Goal: Task Accomplishment & Management: Manage account settings

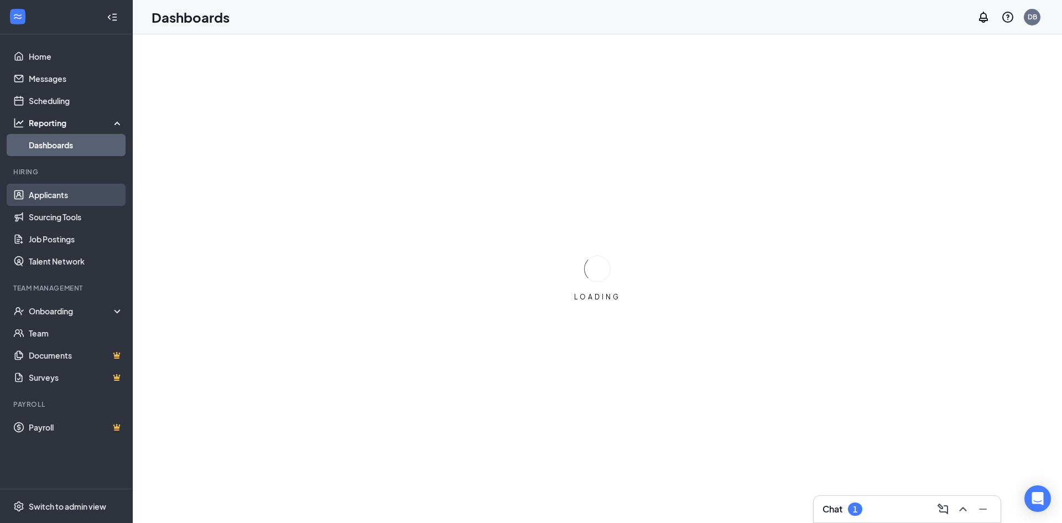
click at [49, 199] on link "Applicants" at bounding box center [76, 195] width 95 height 22
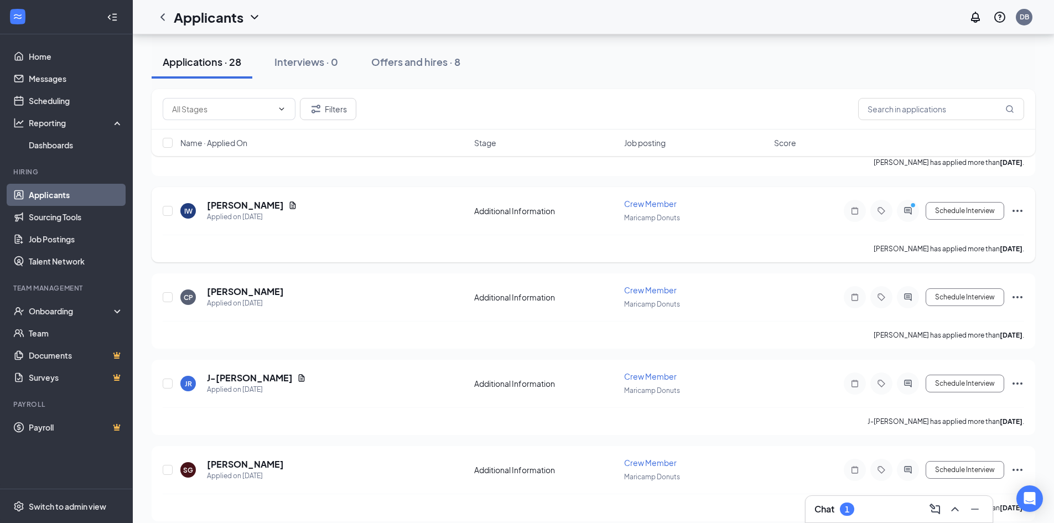
scroll to position [221, 0]
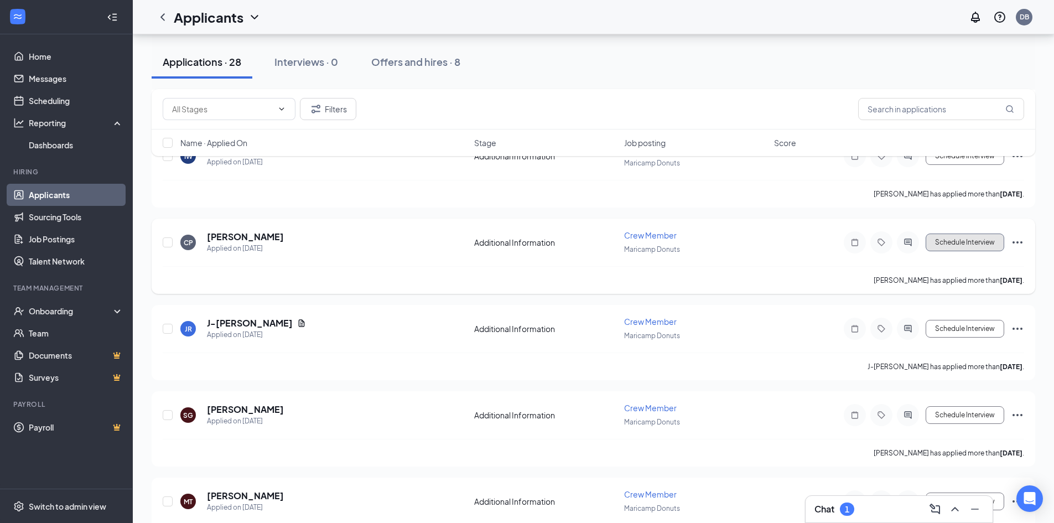
click at [978, 242] on button "Schedule Interview" at bounding box center [965, 243] width 79 height 18
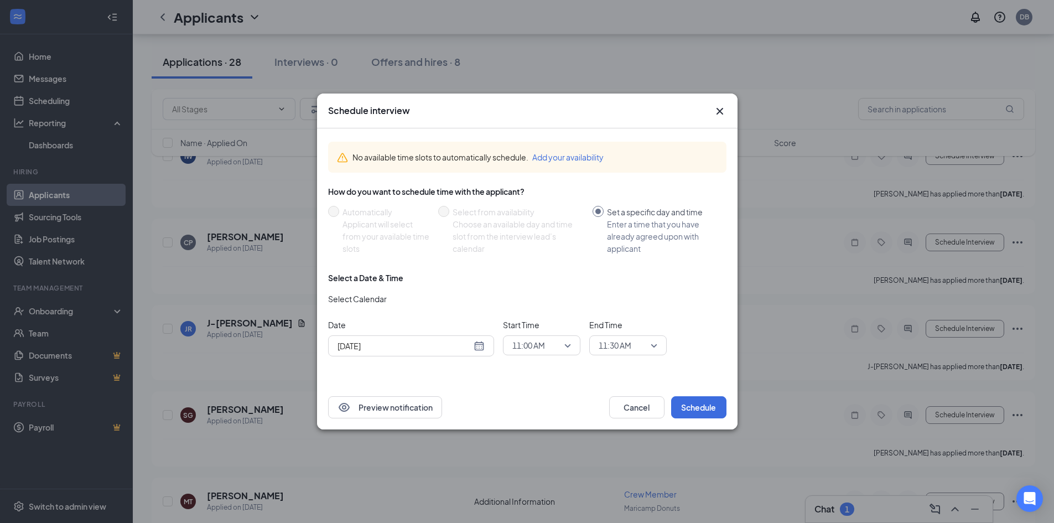
click at [477, 349] on div "[DATE]" at bounding box center [411, 346] width 147 height 12
type input "[DATE]"
click at [407, 304] on div "27" at bounding box center [404, 303] width 13 height 13
click at [651, 347] on span "11:30 AM" at bounding box center [628, 345] width 59 height 17
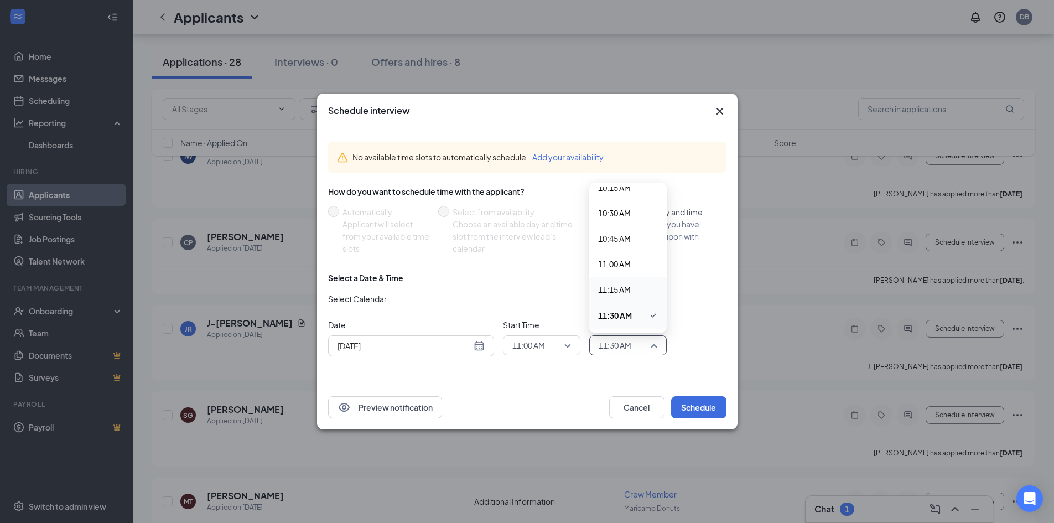
click at [611, 286] on span "11:15 AM" at bounding box center [614, 289] width 33 height 12
click at [693, 405] on button "Schedule" at bounding box center [698, 407] width 55 height 22
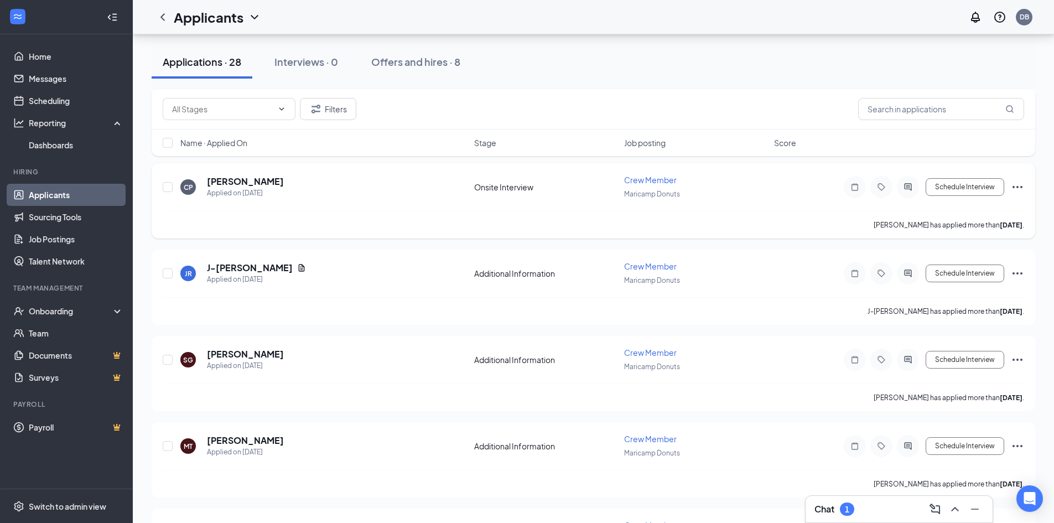
scroll to position [332, 0]
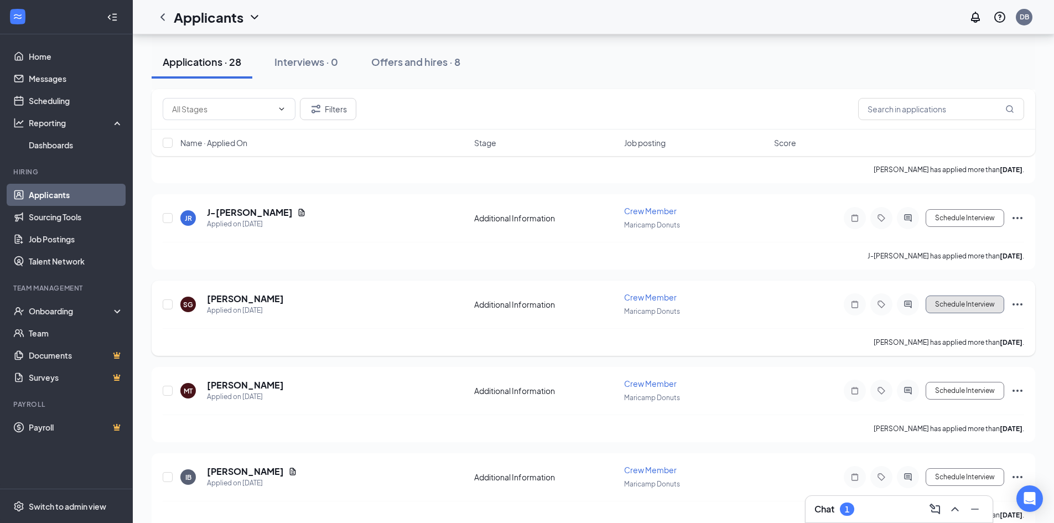
click at [984, 306] on button "Schedule Interview" at bounding box center [965, 304] width 79 height 18
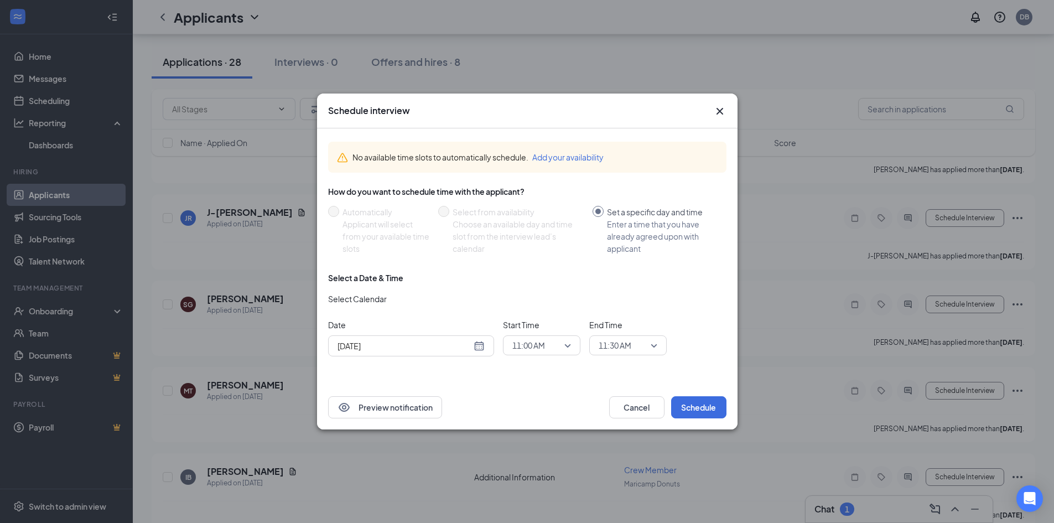
click at [572, 344] on div "11:00 AM" at bounding box center [541, 345] width 77 height 20
click at [533, 257] on span "11:30 AM" at bounding box center [528, 256] width 33 height 12
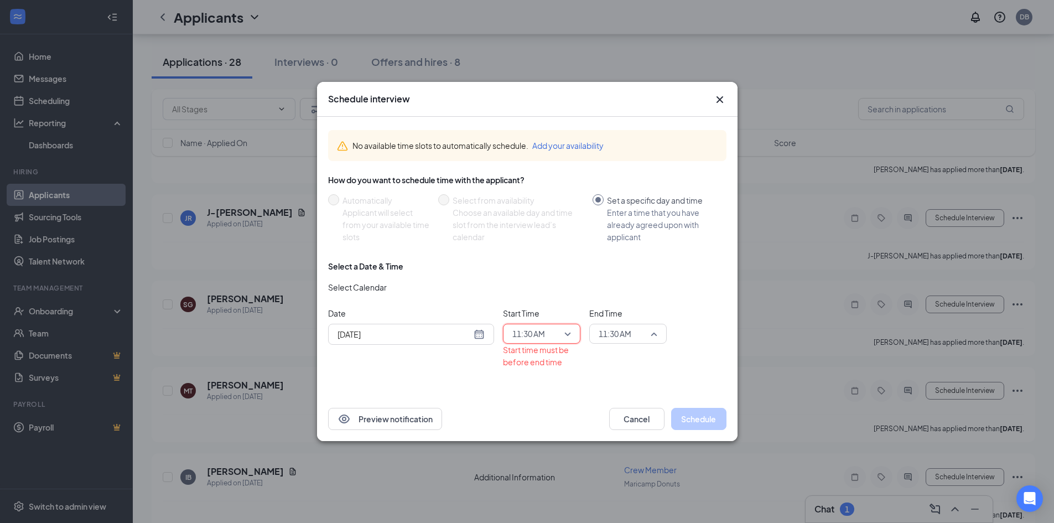
click at [655, 334] on span "11:30 AM" at bounding box center [628, 333] width 59 height 17
click at [622, 282] on div "11:45 AM" at bounding box center [627, 274] width 77 height 25
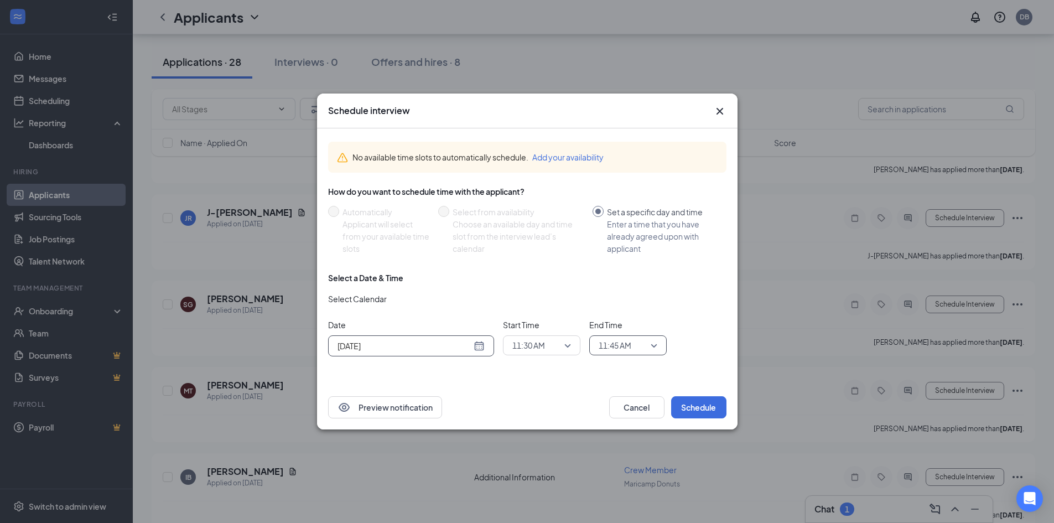
click at [479, 349] on div "[DATE]" at bounding box center [411, 346] width 147 height 12
type input "[DATE]"
click at [404, 303] on div "27" at bounding box center [404, 303] width 13 height 13
click at [700, 403] on button "Schedule" at bounding box center [698, 407] width 55 height 22
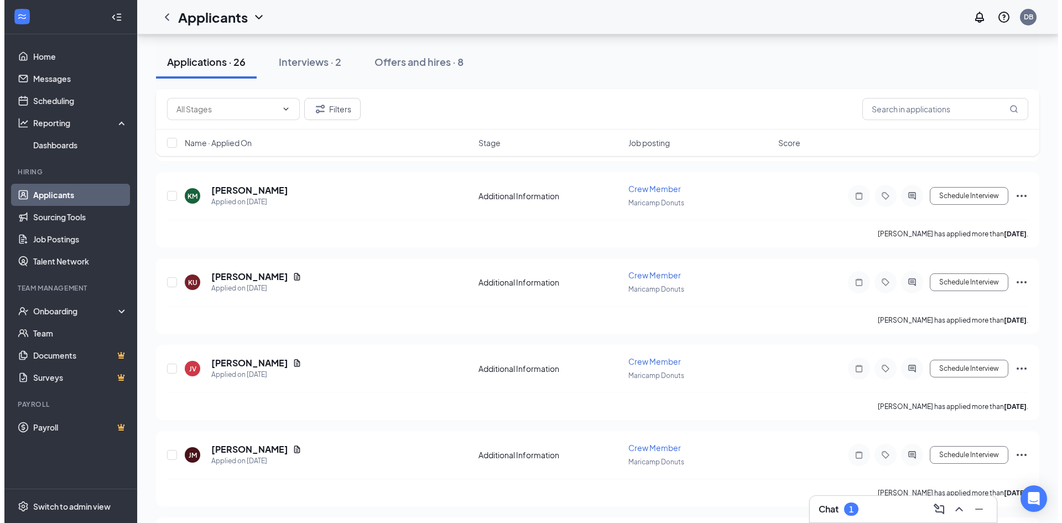
scroll to position [719, 0]
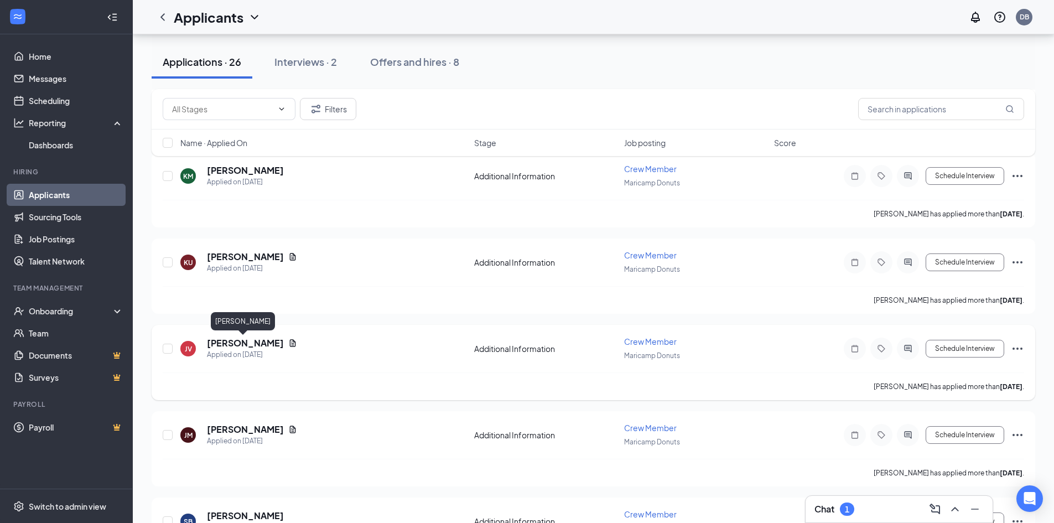
click at [265, 343] on h5 "[PERSON_NAME]" at bounding box center [245, 343] width 77 height 12
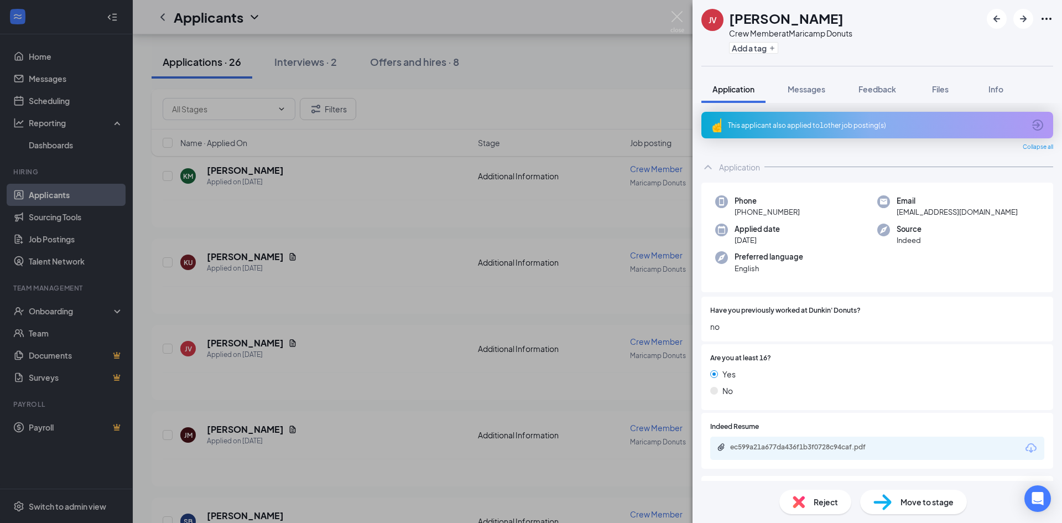
click at [784, 116] on div "This applicant also applied to 1 other job posting(s)" at bounding box center [878, 125] width 352 height 27
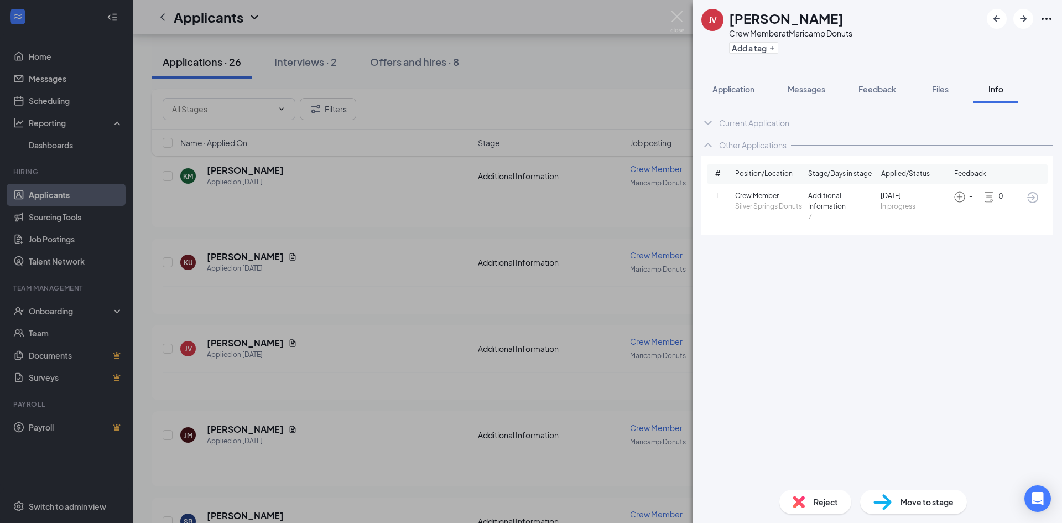
click at [540, 229] on div "JV [PERSON_NAME] Crew Member at Maricamp Donuts Add a tag Application Messages …" at bounding box center [531, 261] width 1062 height 523
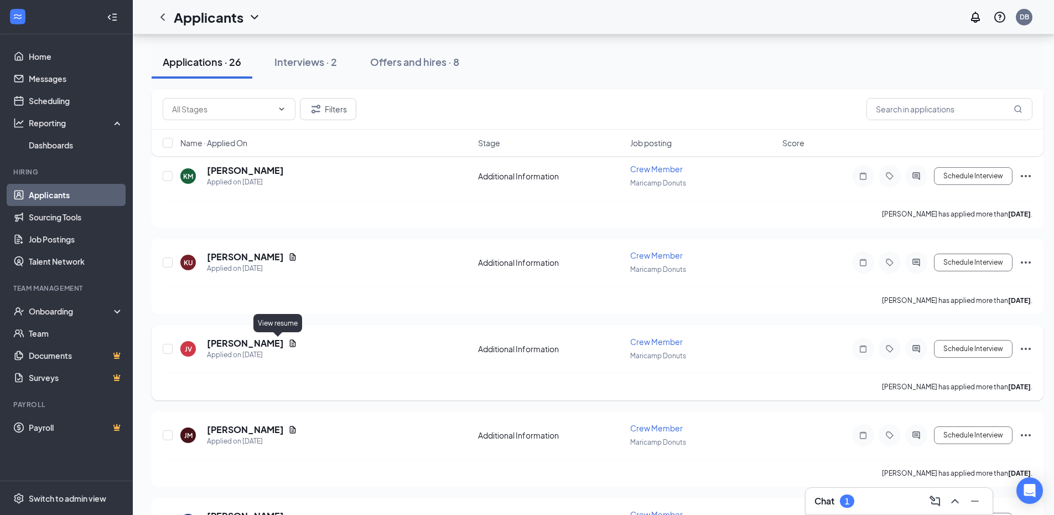
click at [290, 344] on icon "Document" at bounding box center [293, 342] width 6 height 7
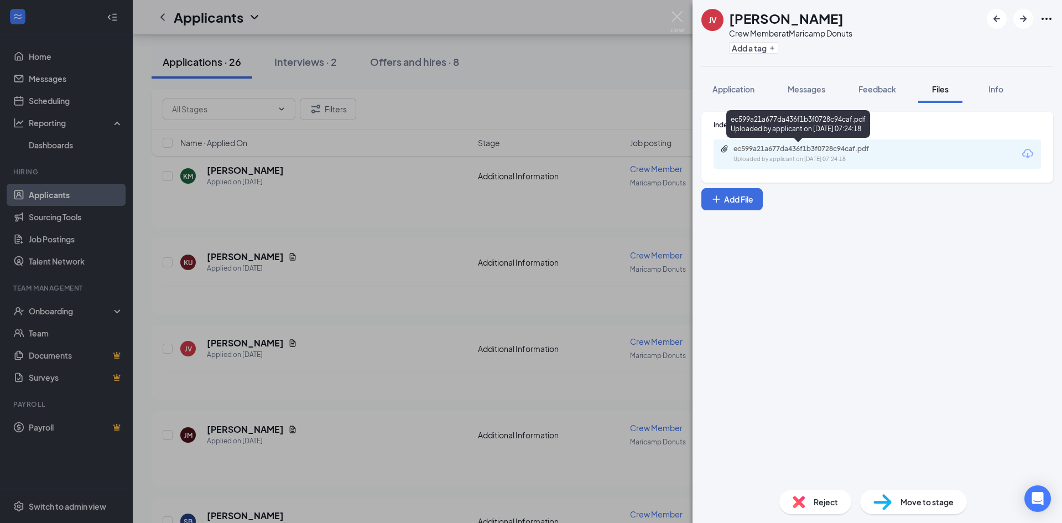
click at [868, 148] on div "ec599a21a677da436f1b3f0728c94caf.pdf" at bounding box center [811, 148] width 155 height 9
click at [584, 219] on div "JV [PERSON_NAME] Crew Member at Maricamp Donuts Add a tag Application Messages …" at bounding box center [531, 261] width 1062 height 523
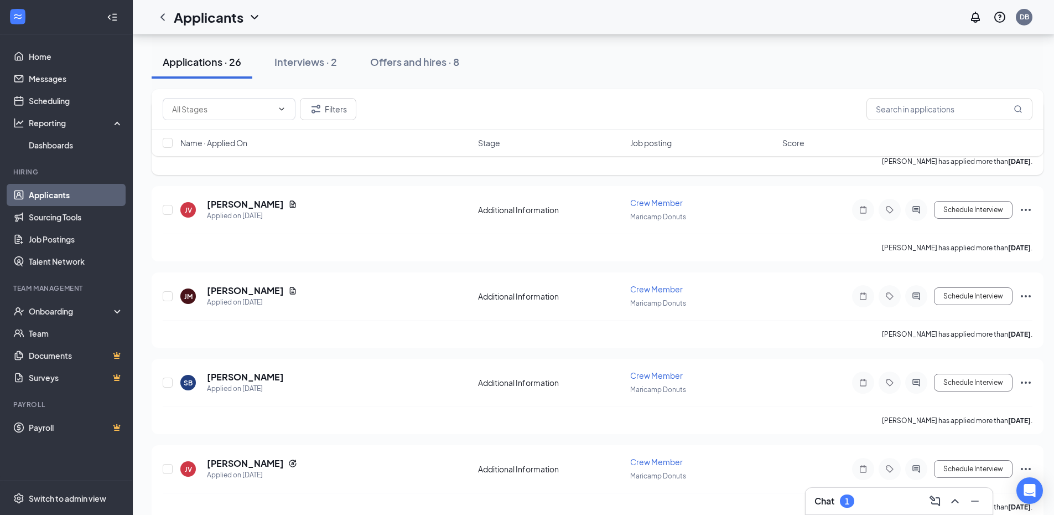
scroll to position [885, 0]
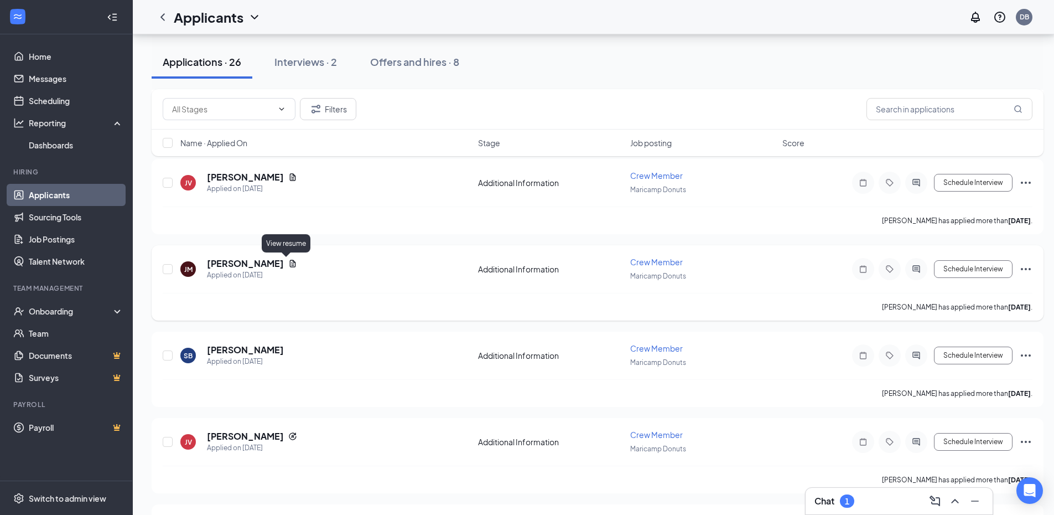
click at [288, 264] on icon "Document" at bounding box center [292, 263] width 9 height 9
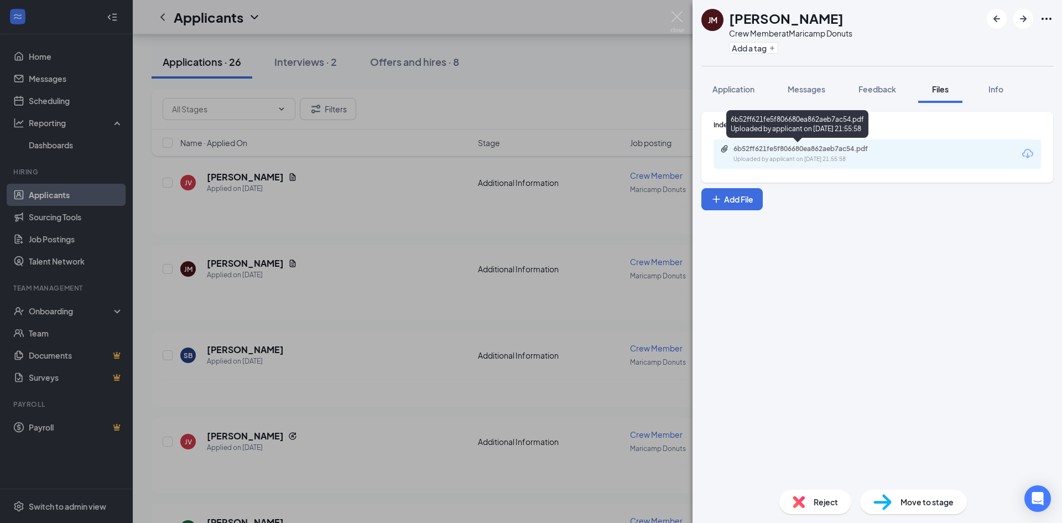
click at [822, 149] on div "6b52ff621fe5f806680ea862aeb7ac54.pdf" at bounding box center [811, 148] width 155 height 9
click at [570, 160] on div "[PERSON_NAME] jacknel [PERSON_NAME] Crew Member at Maricamp Donuts Add a tag Ap…" at bounding box center [531, 261] width 1062 height 523
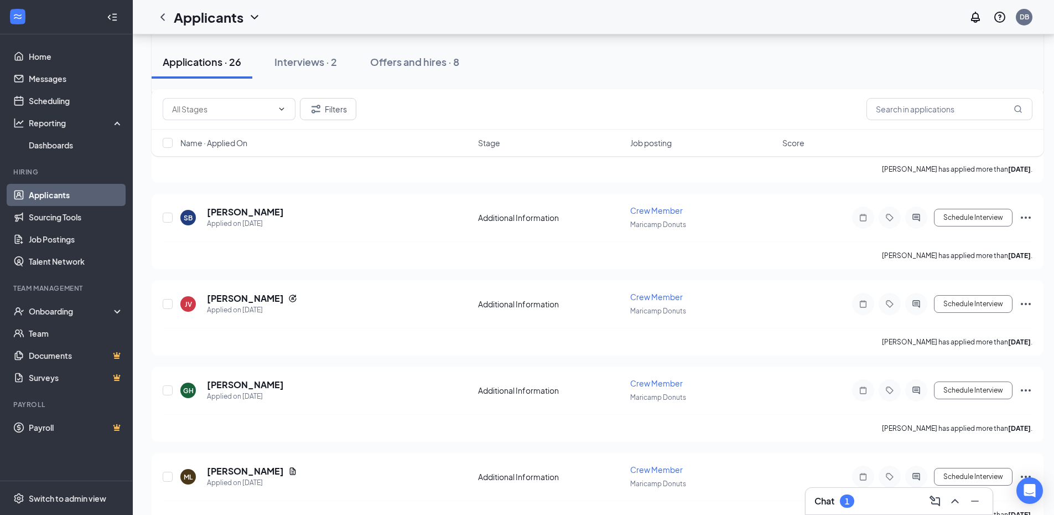
scroll to position [1051, 0]
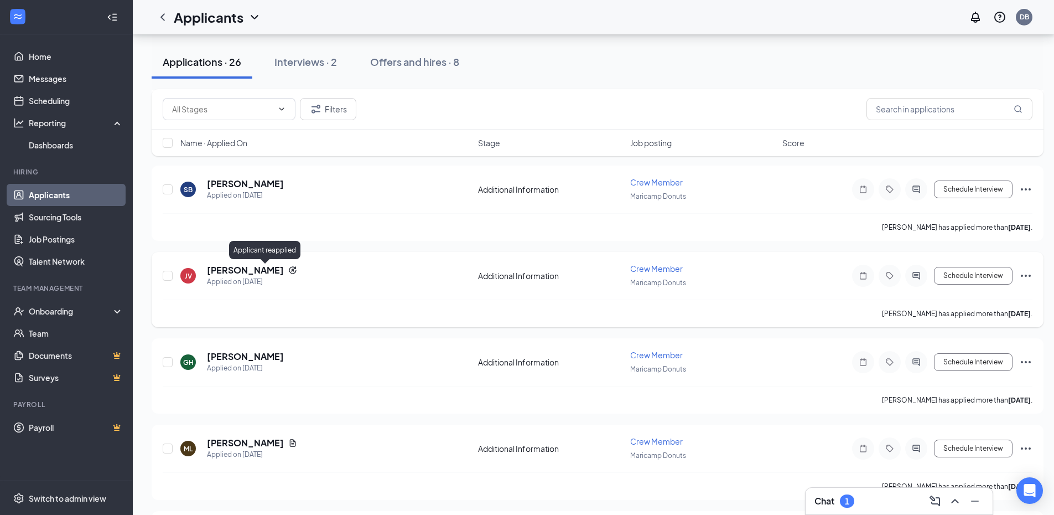
click at [288, 269] on icon "Reapply" at bounding box center [292, 270] width 9 height 9
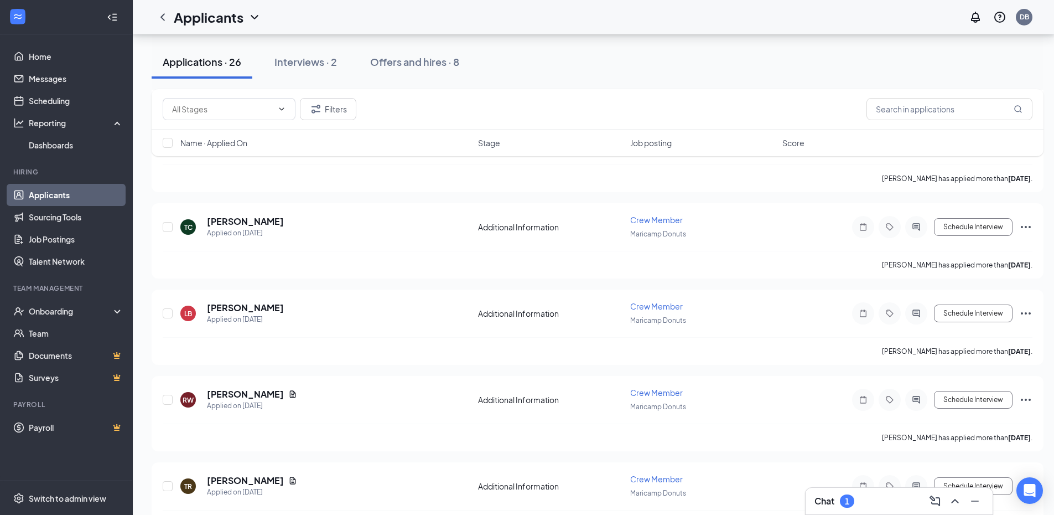
scroll to position [1715, 0]
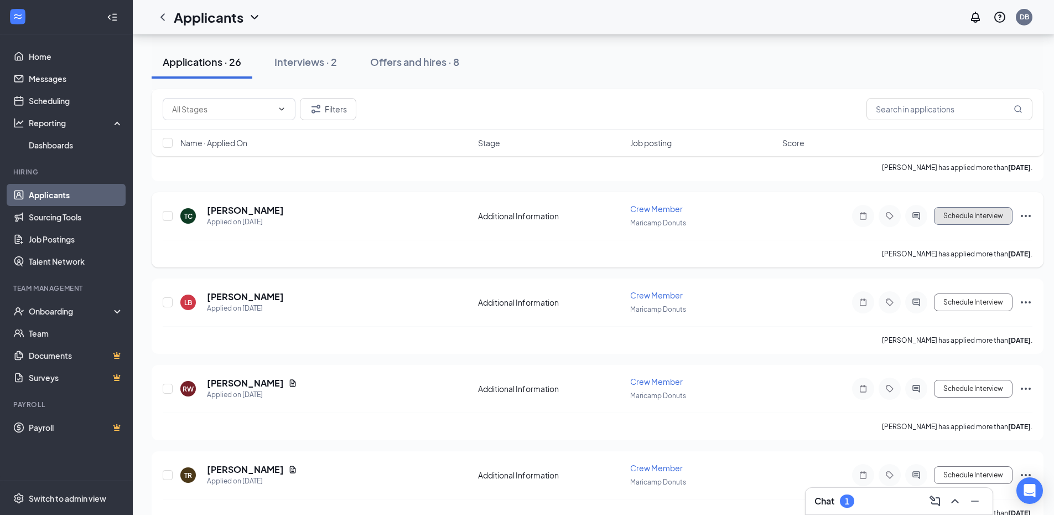
click at [984, 217] on button "Schedule Interview" at bounding box center [973, 216] width 79 height 18
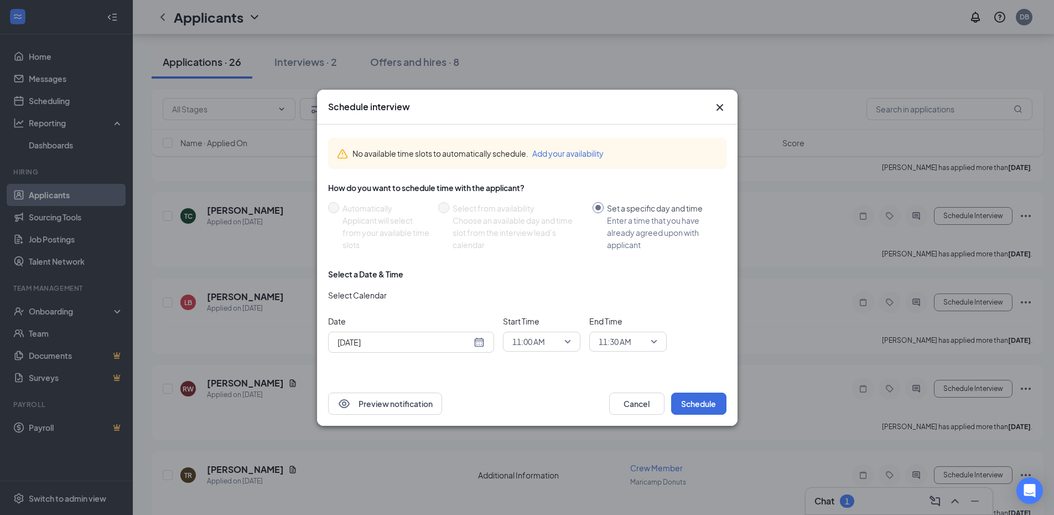
click at [574, 341] on div "11:00 AM" at bounding box center [541, 341] width 77 height 20
click at [541, 282] on span "12:00 PM" at bounding box center [528, 281] width 33 height 12
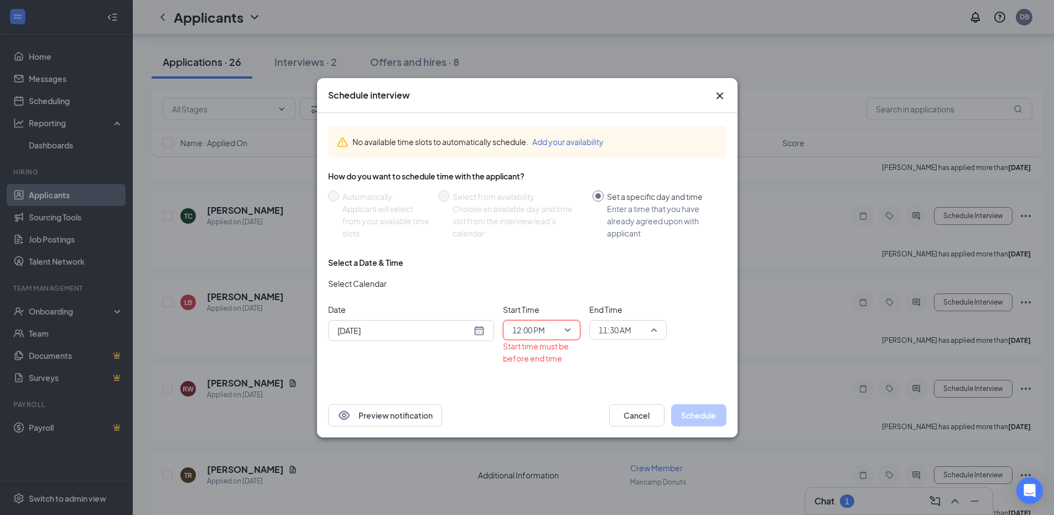
click at [656, 328] on span "11:30 AM" at bounding box center [628, 329] width 59 height 17
click at [618, 274] on span "01:00 PM" at bounding box center [614, 272] width 33 height 12
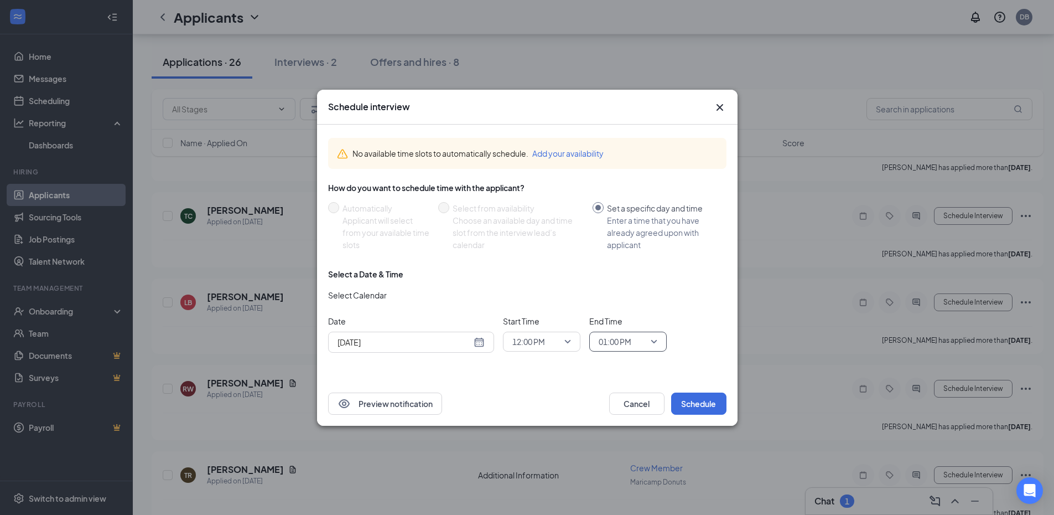
click at [655, 338] on span "01:00 PM" at bounding box center [628, 341] width 59 height 17
click at [632, 259] on span "12:45 PM" at bounding box center [628, 257] width 60 height 12
click at [656, 341] on span "12:45 PM" at bounding box center [628, 341] width 59 height 17
click at [623, 211] on span "12:15 PM" at bounding box center [614, 206] width 33 height 12
click at [479, 340] on div "[DATE]" at bounding box center [411, 342] width 147 height 12
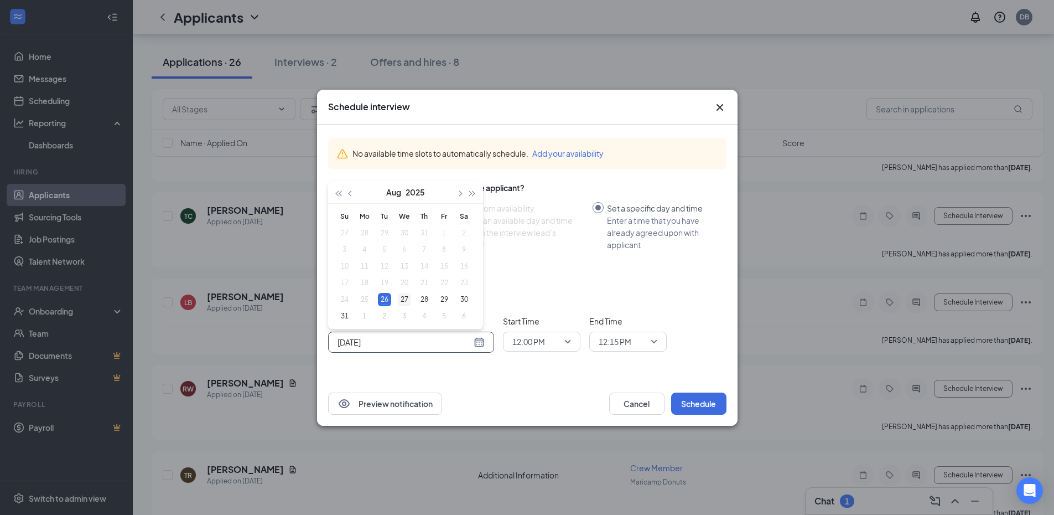
type input "[DATE]"
click at [406, 297] on div "27" at bounding box center [404, 299] width 13 height 13
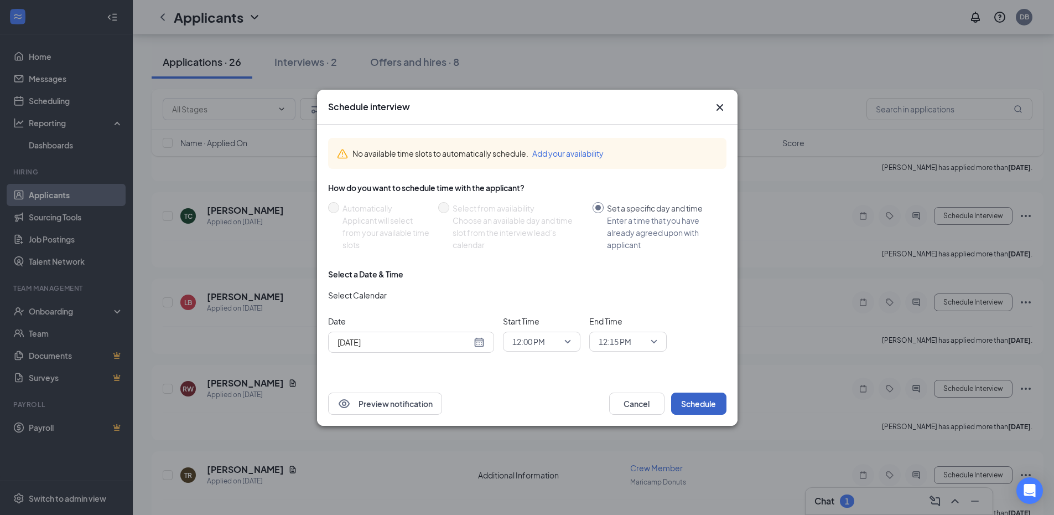
click at [697, 401] on button "Schedule" at bounding box center [698, 403] width 55 height 22
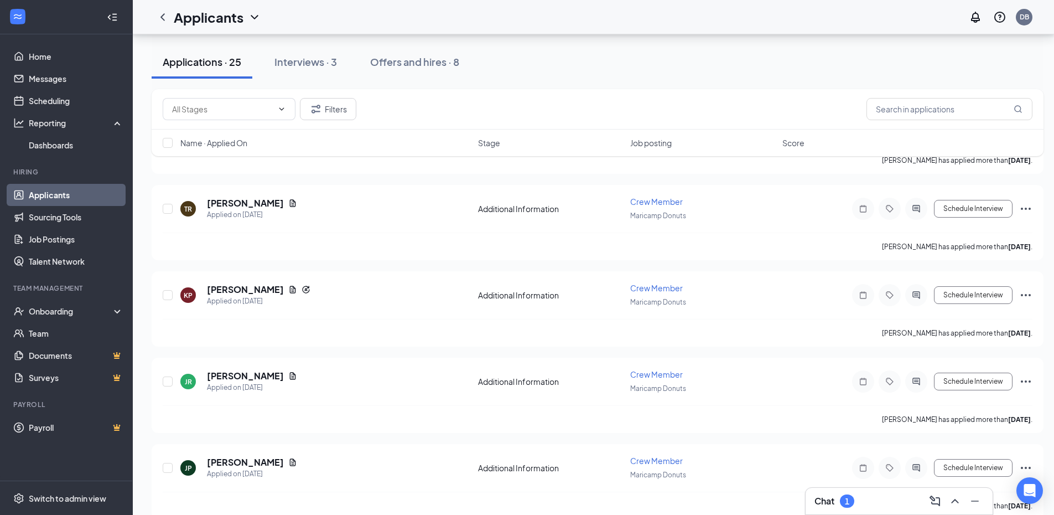
scroll to position [1913, 0]
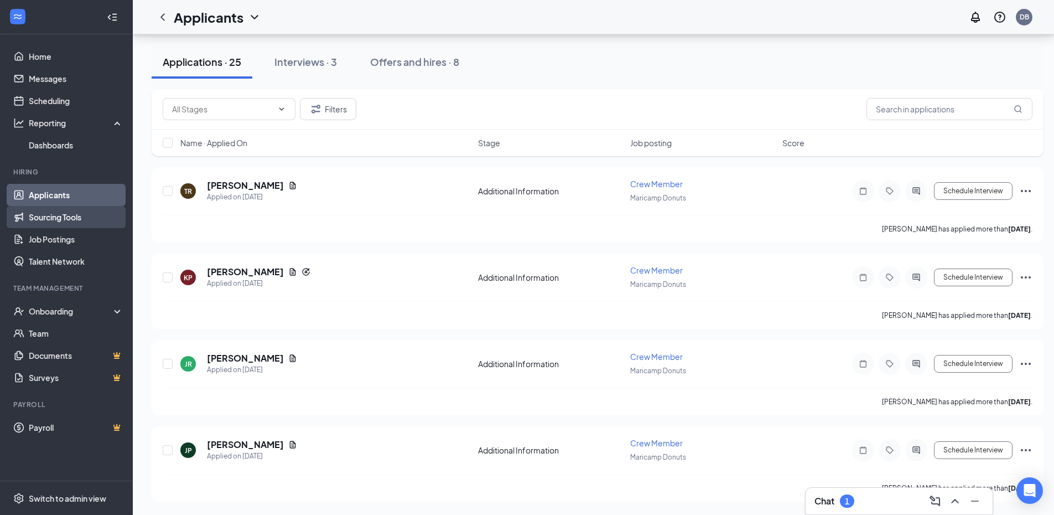
click at [52, 207] on link "Sourcing Tools" at bounding box center [76, 217] width 95 height 22
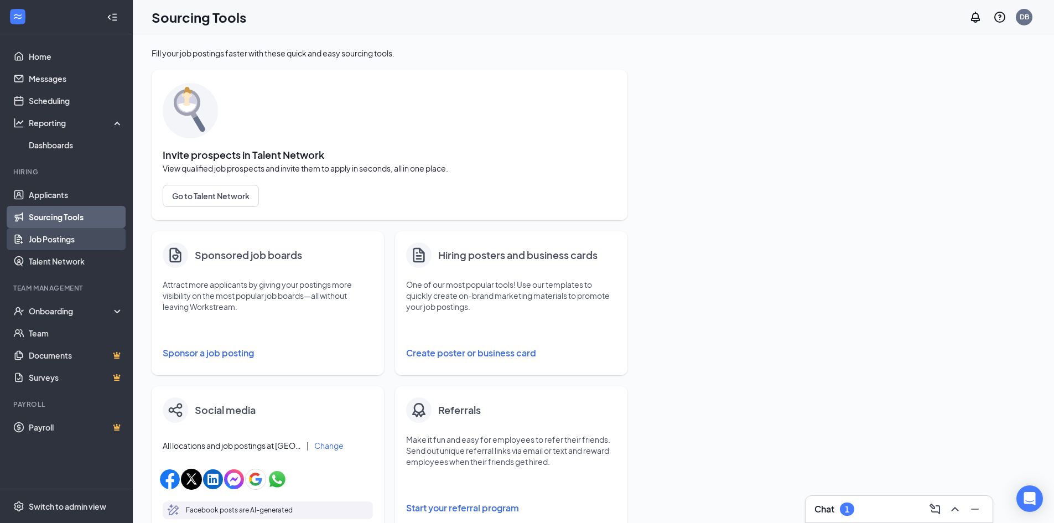
click at [49, 238] on link "Job Postings" at bounding box center [76, 239] width 95 height 22
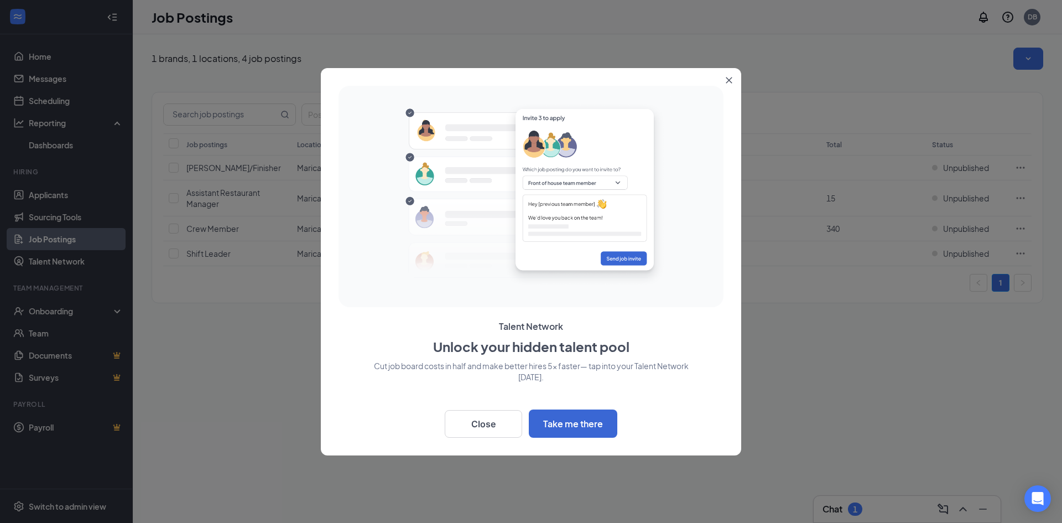
click at [735, 76] on button "Close" at bounding box center [732, 78] width 20 height 20
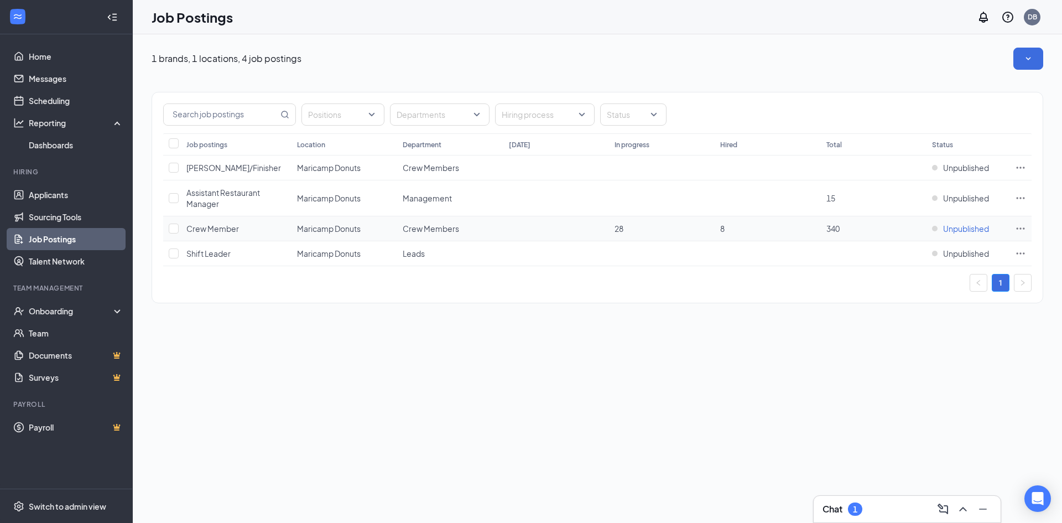
click at [955, 225] on span "Unpublished" at bounding box center [966, 228] width 46 height 11
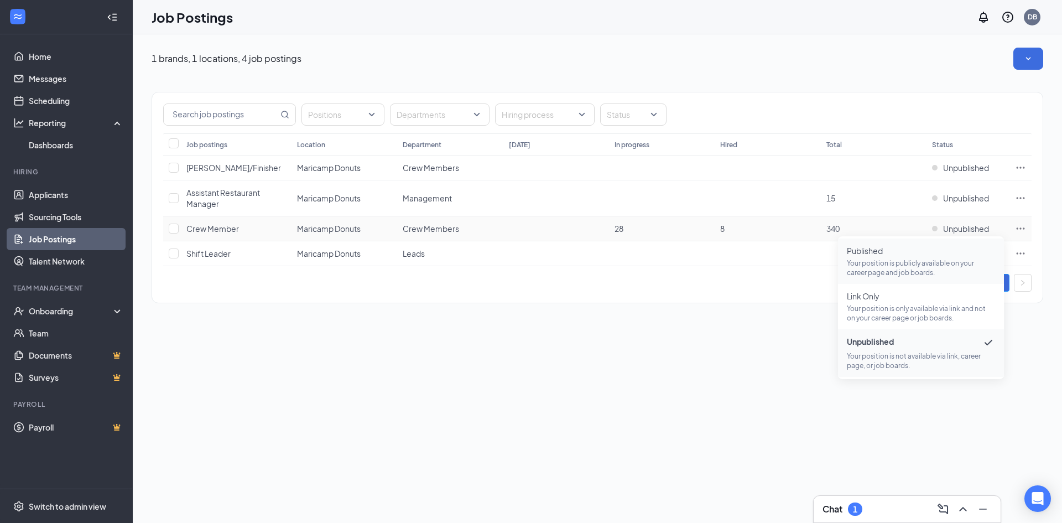
click at [893, 266] on p "Your position is publicly available on your career page and job boards." at bounding box center [921, 267] width 148 height 19
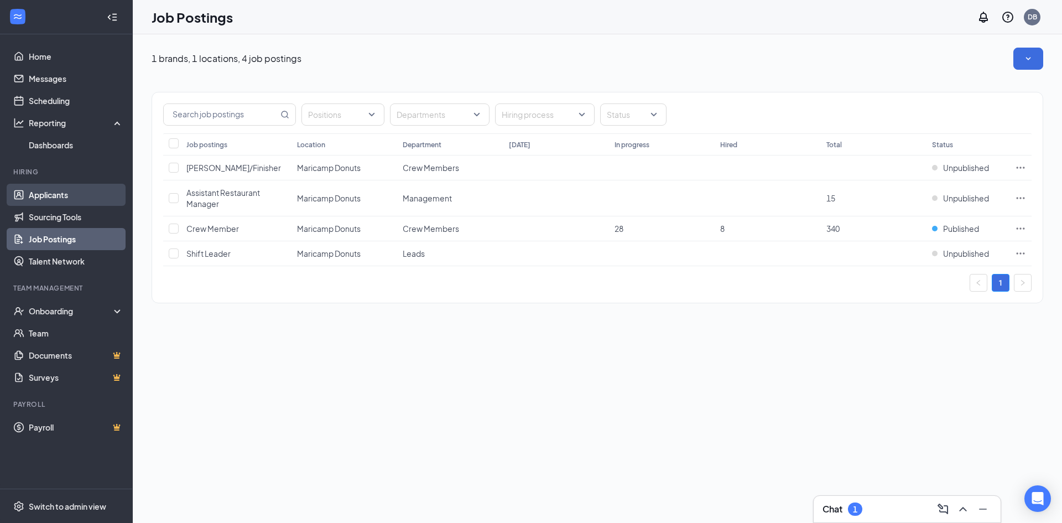
click at [45, 193] on link "Applicants" at bounding box center [76, 195] width 95 height 22
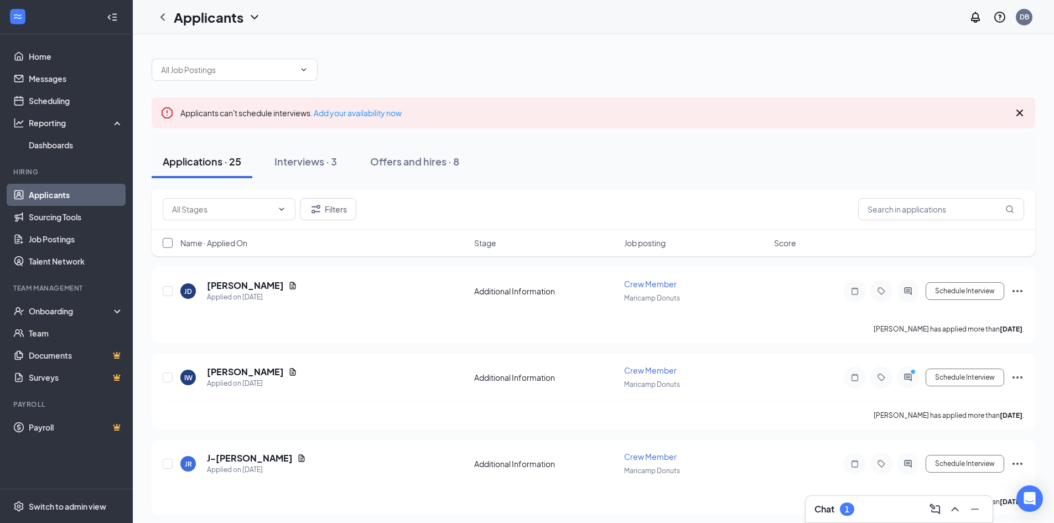
click at [172, 242] on input "checkbox" at bounding box center [168, 243] width 10 height 10
checkbox input "true"
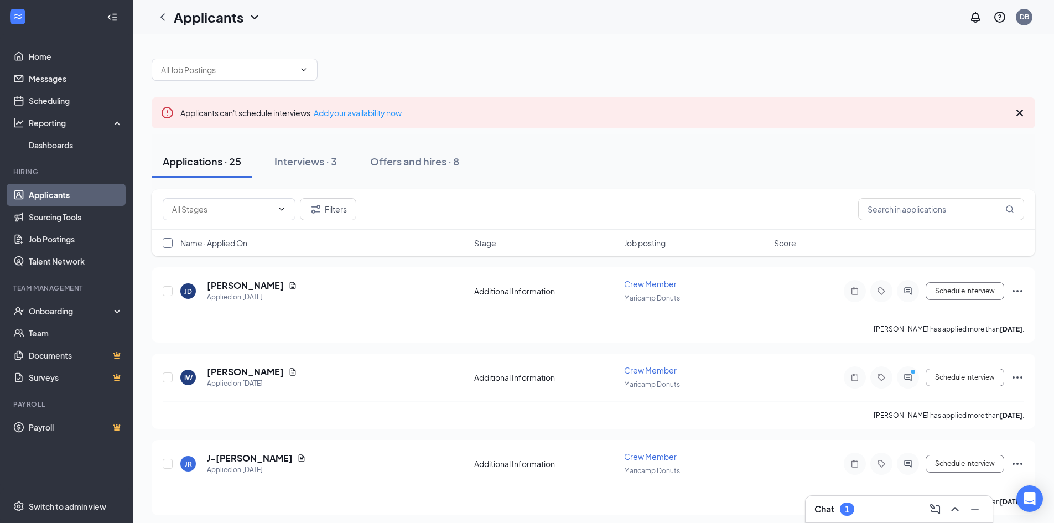
checkbox input "true"
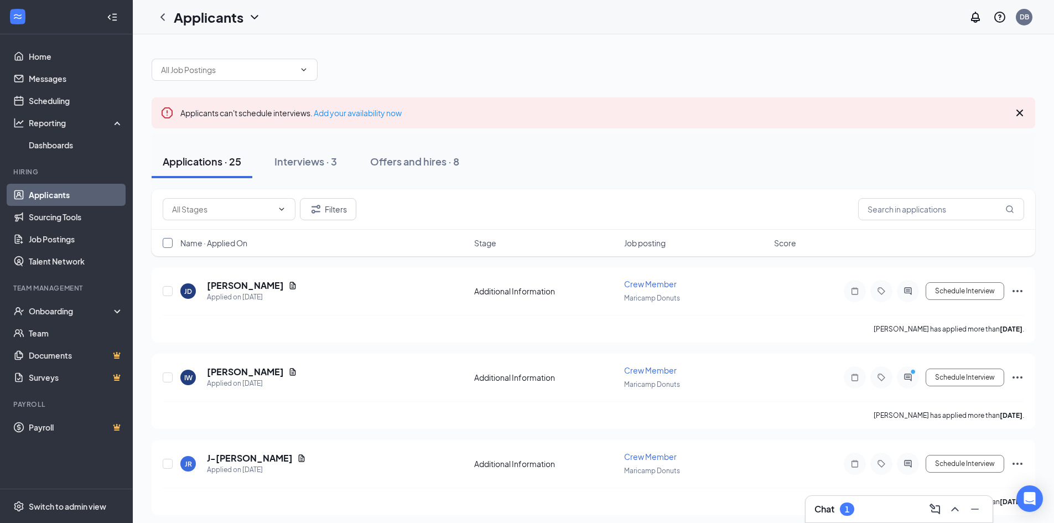
checkbox input "true"
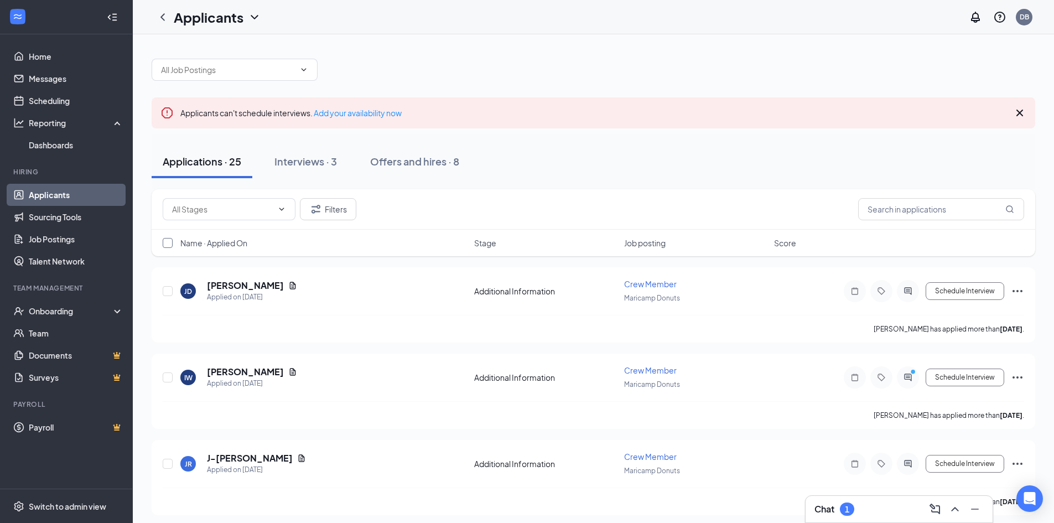
checkbox input "true"
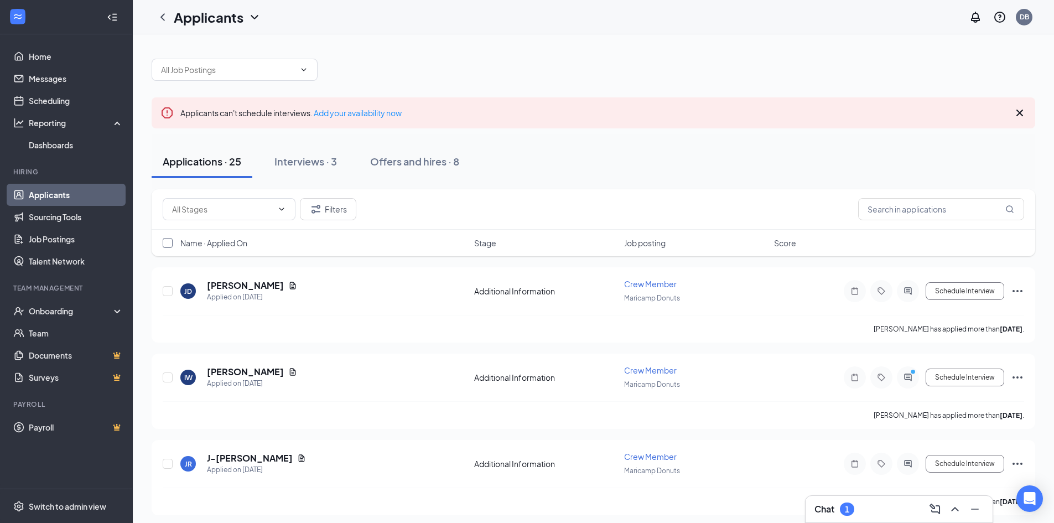
checkbox input "true"
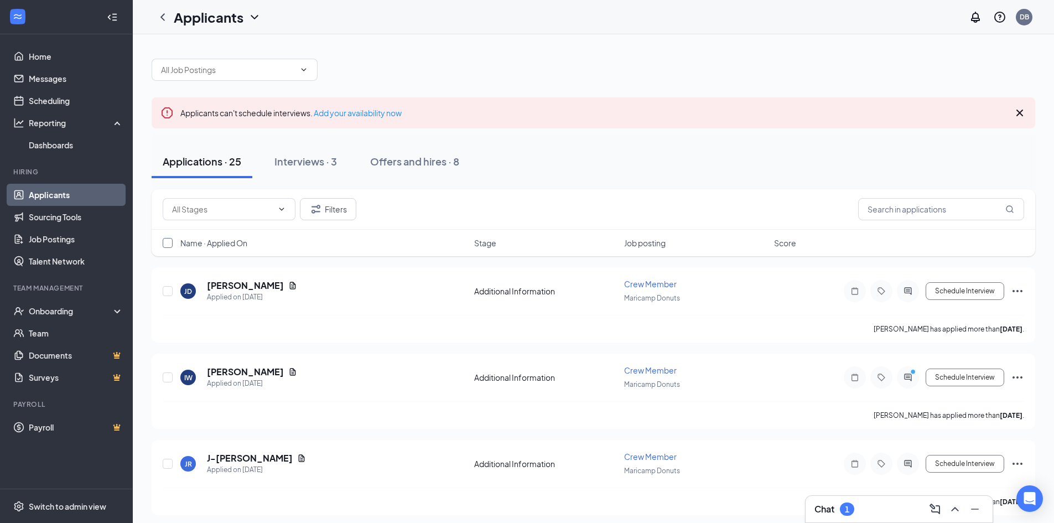
checkbox input "true"
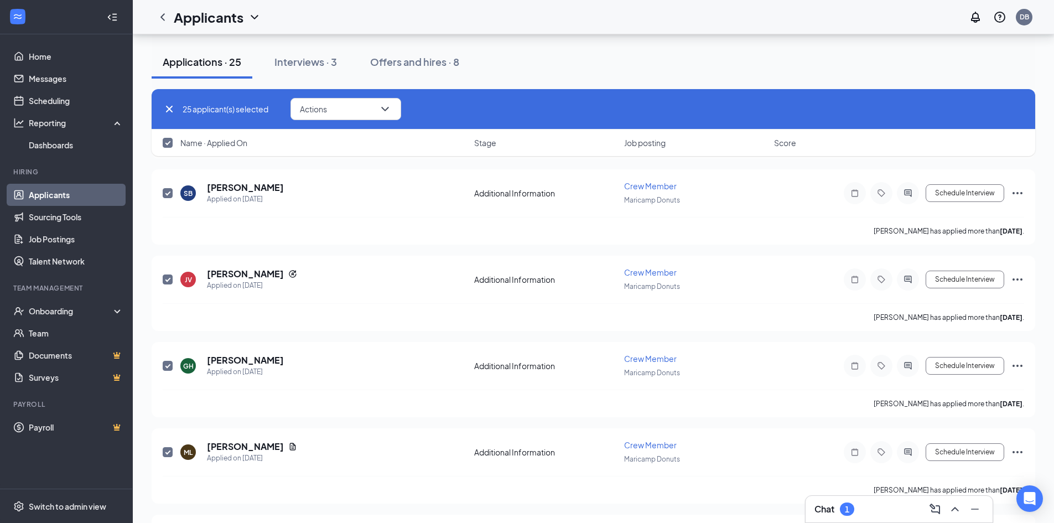
scroll to position [1051, 0]
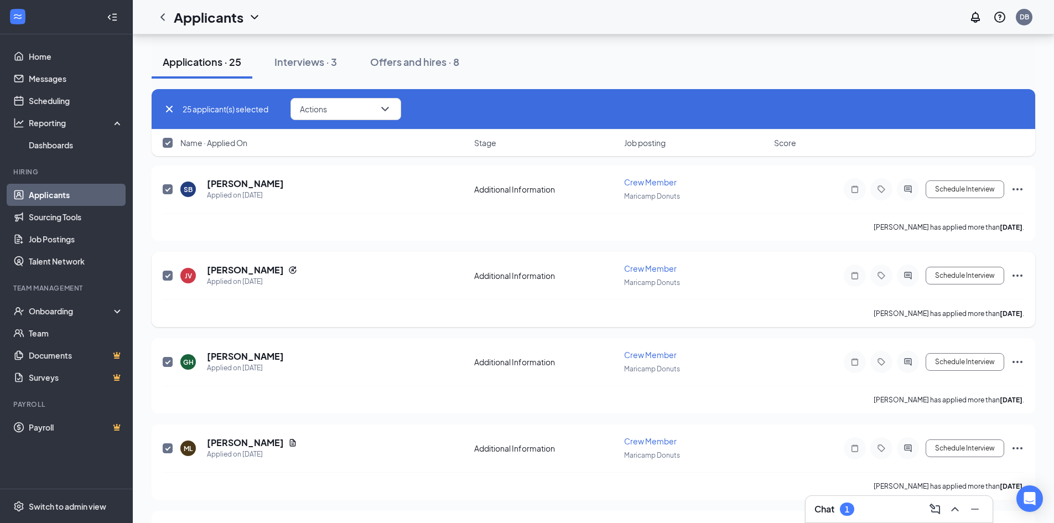
click at [167, 274] on input "checkbox" at bounding box center [168, 276] width 10 height 10
checkbox input "false"
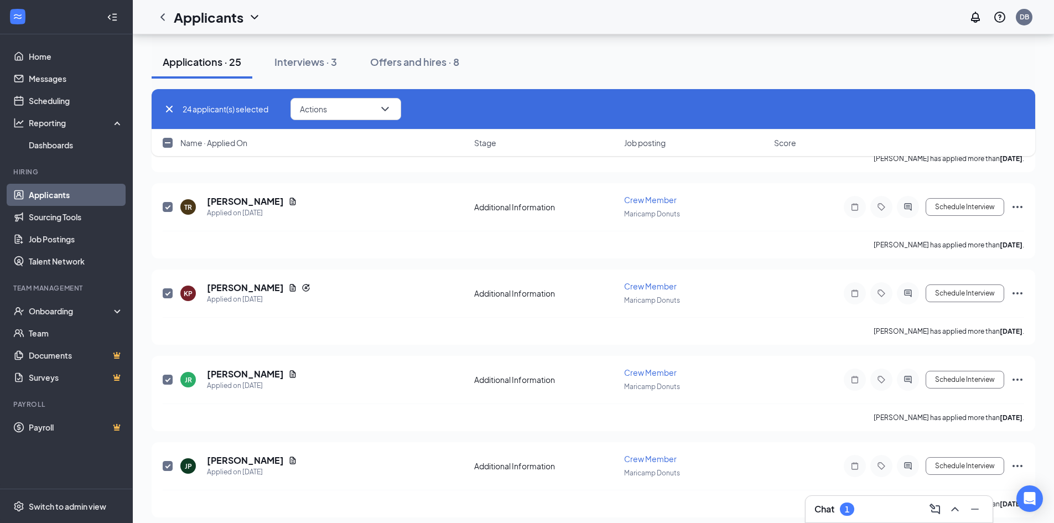
scroll to position [1905, 0]
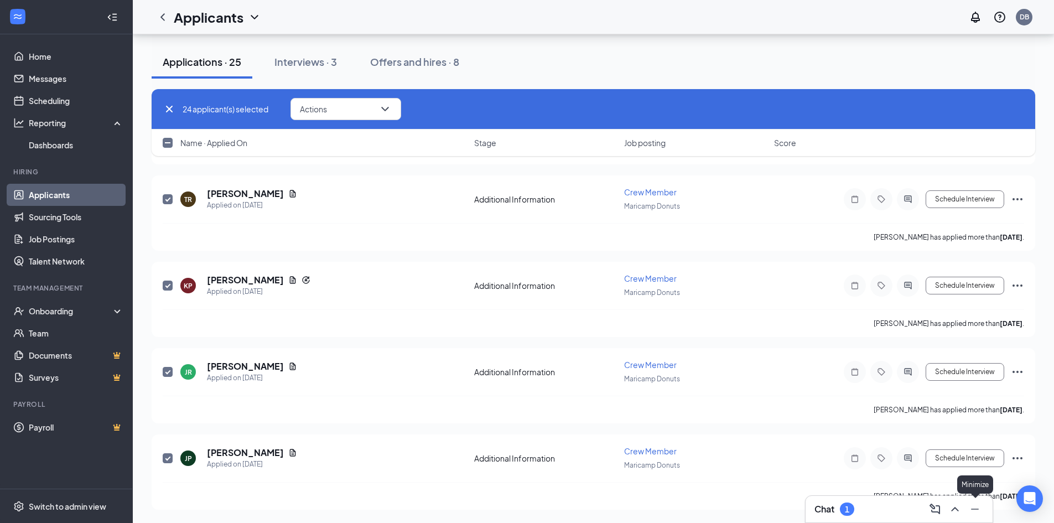
click at [973, 510] on icon "Minimize" at bounding box center [974, 508] width 13 height 13
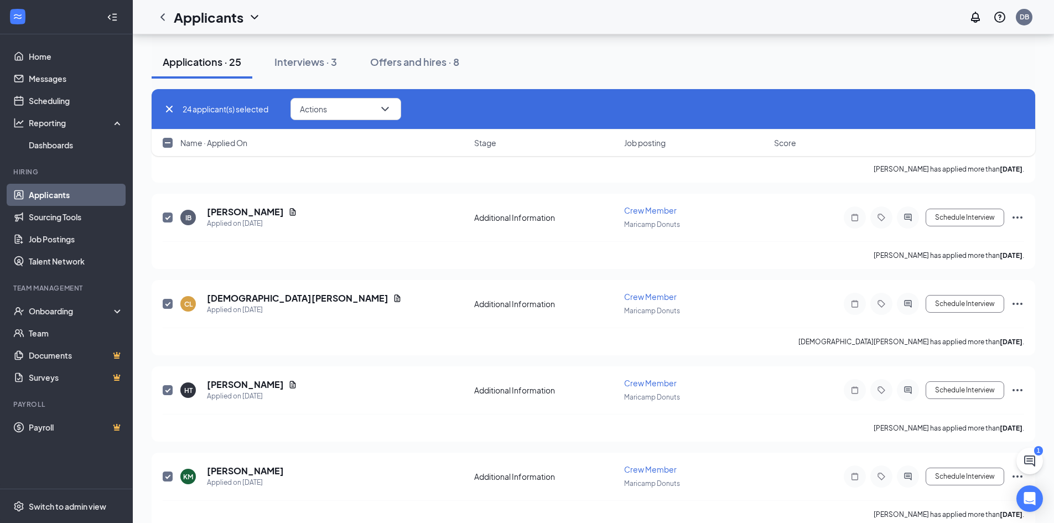
scroll to position [411, 0]
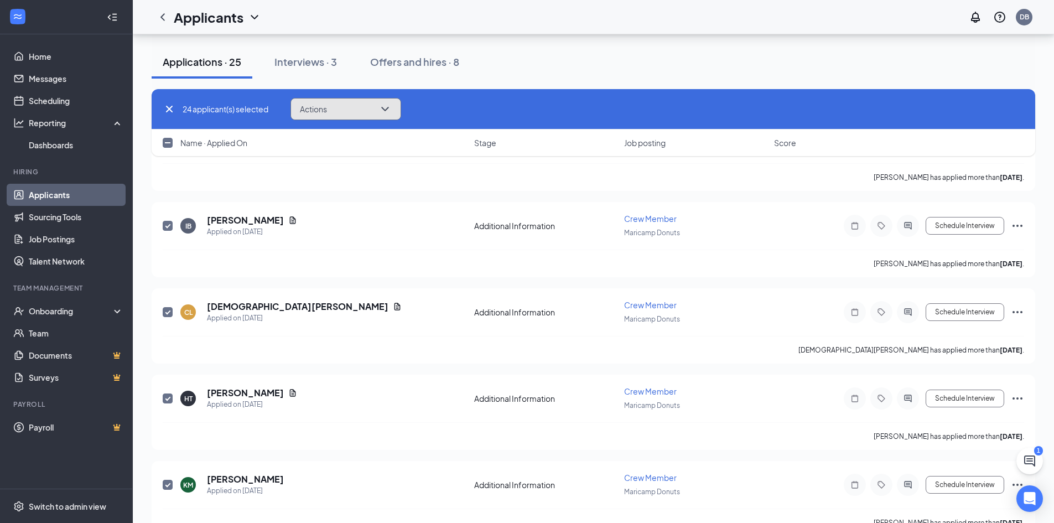
click at [392, 112] on icon "ChevronDown" at bounding box center [384, 108] width 13 height 13
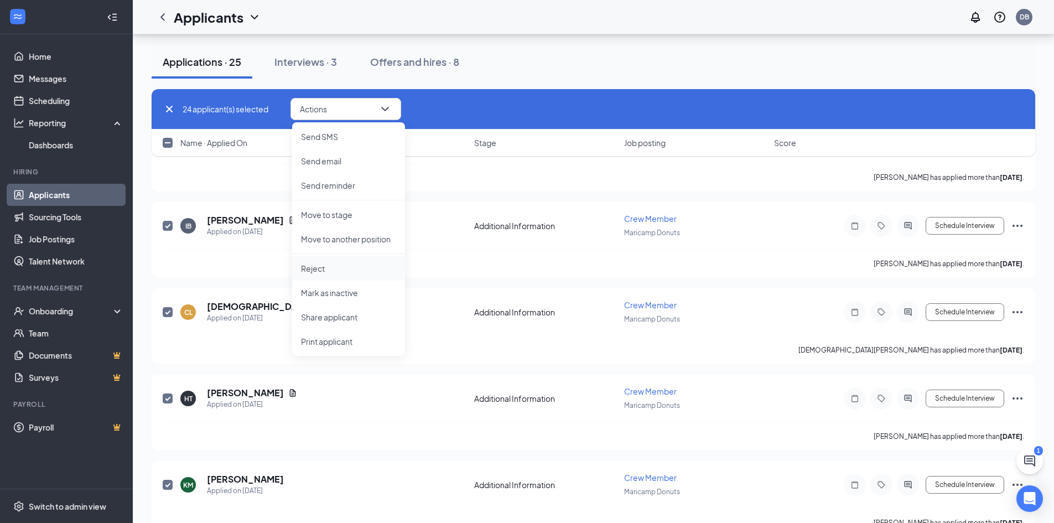
click at [320, 266] on p "Reject" at bounding box center [348, 268] width 95 height 11
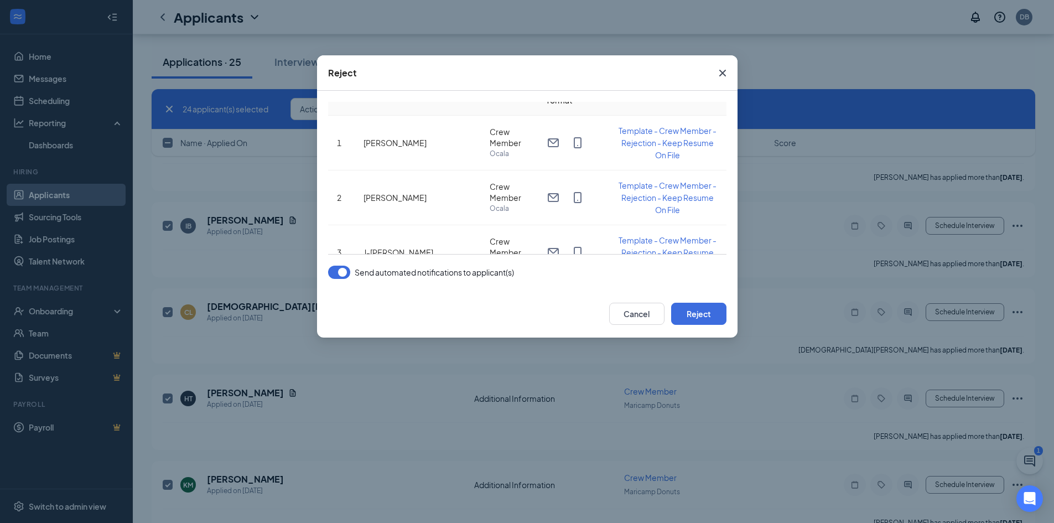
scroll to position [55, 0]
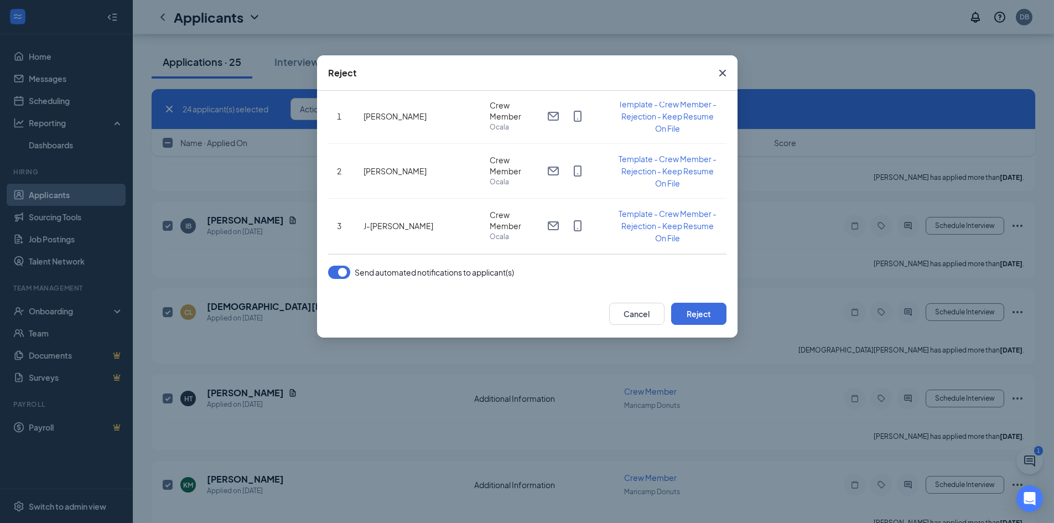
click at [331, 272] on button "button" at bounding box center [339, 272] width 22 height 13
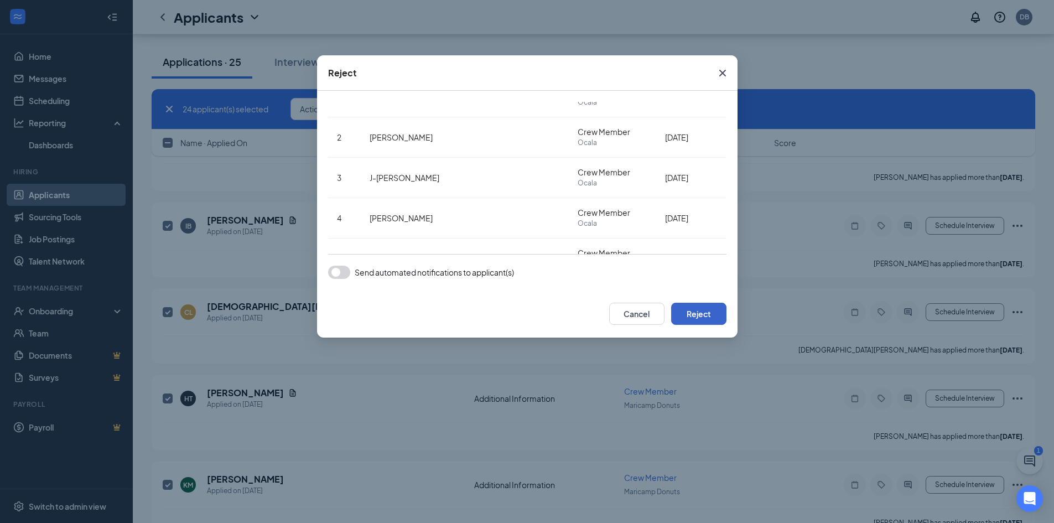
click at [701, 318] on button "Reject" at bounding box center [698, 314] width 55 height 22
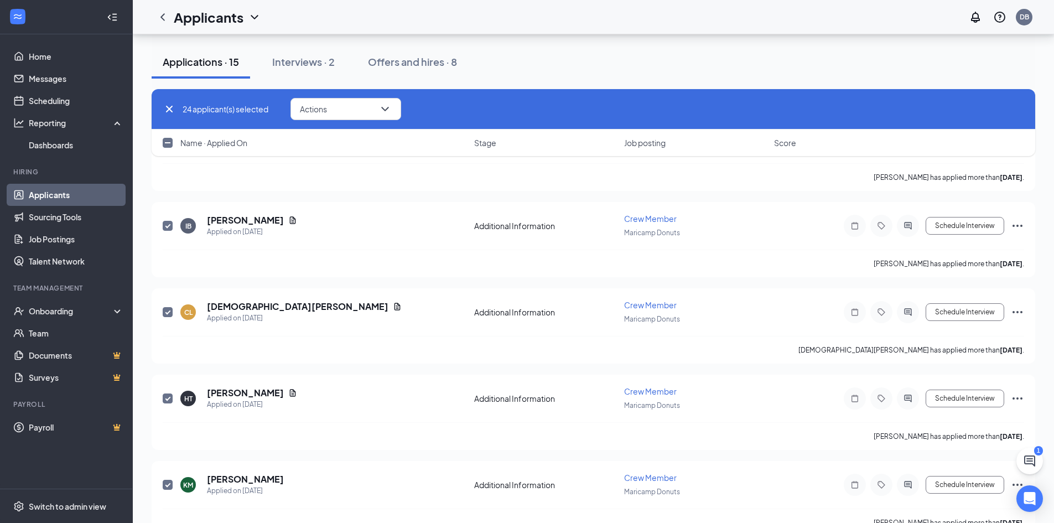
checkbox input "false"
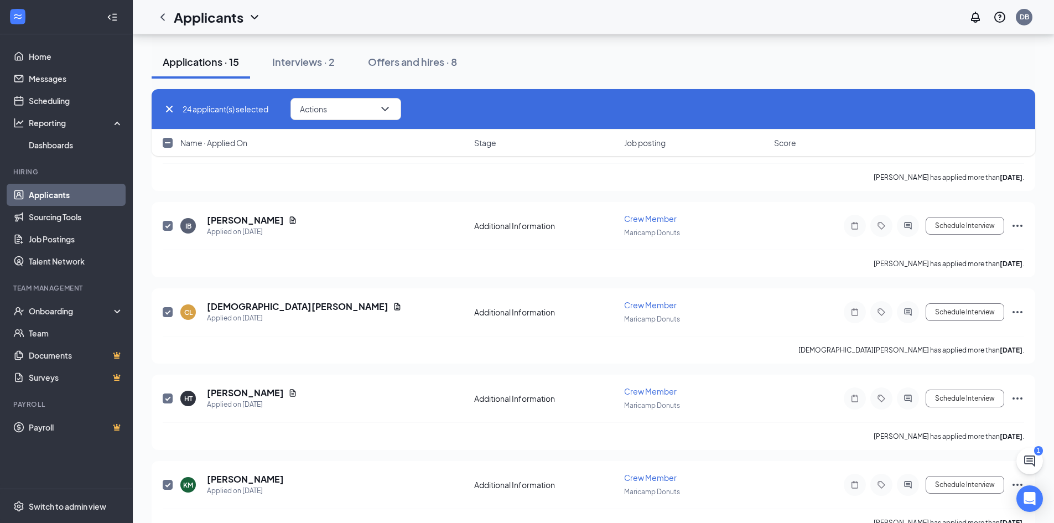
checkbox input "false"
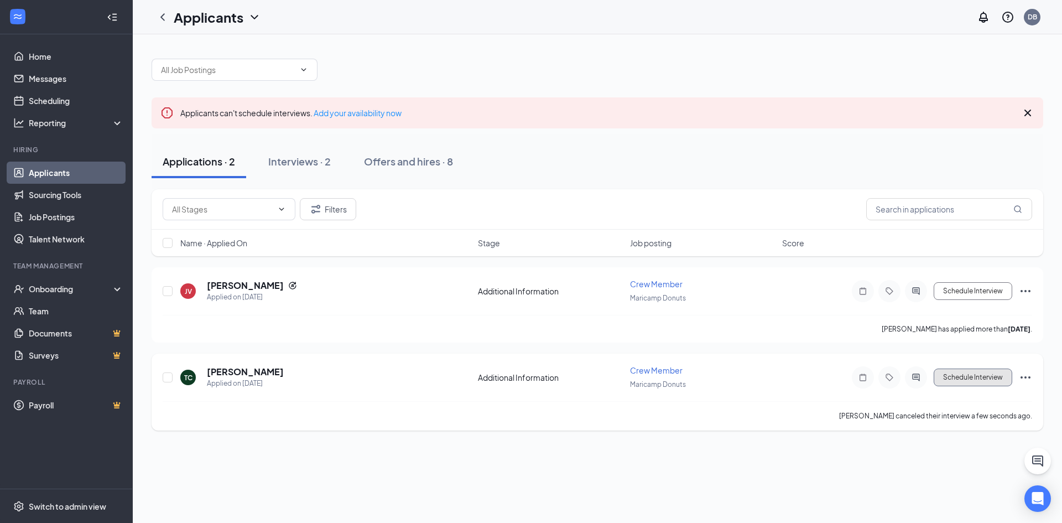
click at [975, 372] on button "Schedule Interview" at bounding box center [973, 378] width 79 height 18
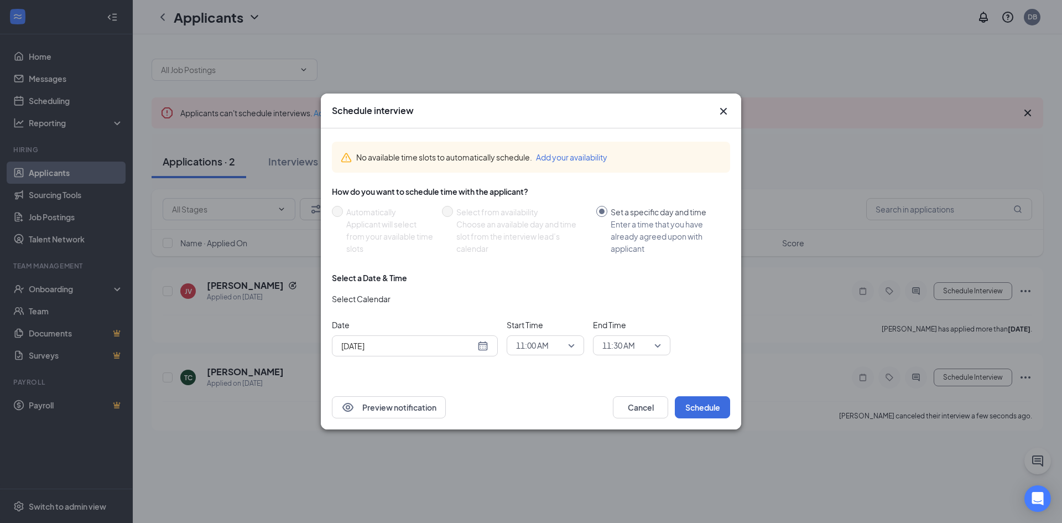
click at [722, 108] on icon "Cross" at bounding box center [723, 111] width 7 height 7
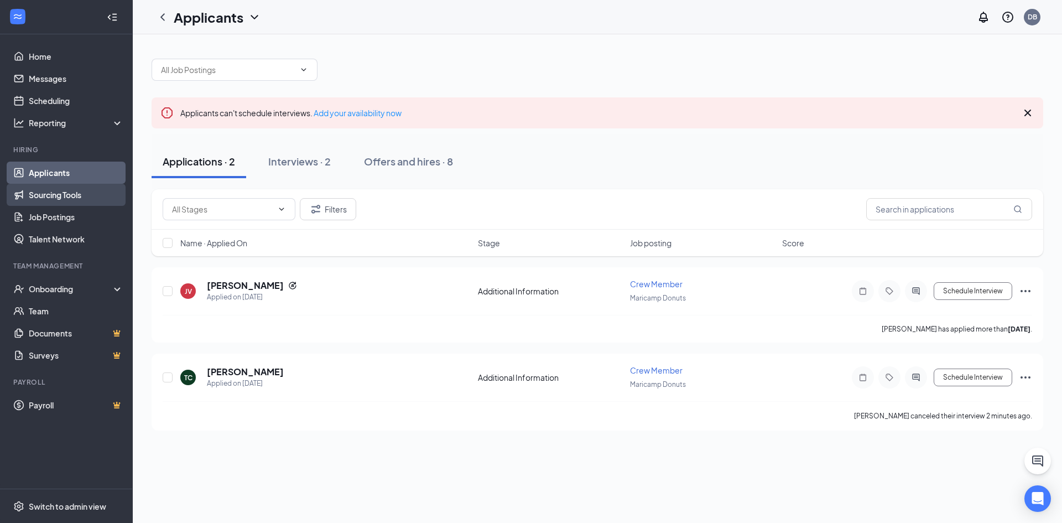
click at [64, 200] on link "Sourcing Tools" at bounding box center [76, 195] width 95 height 22
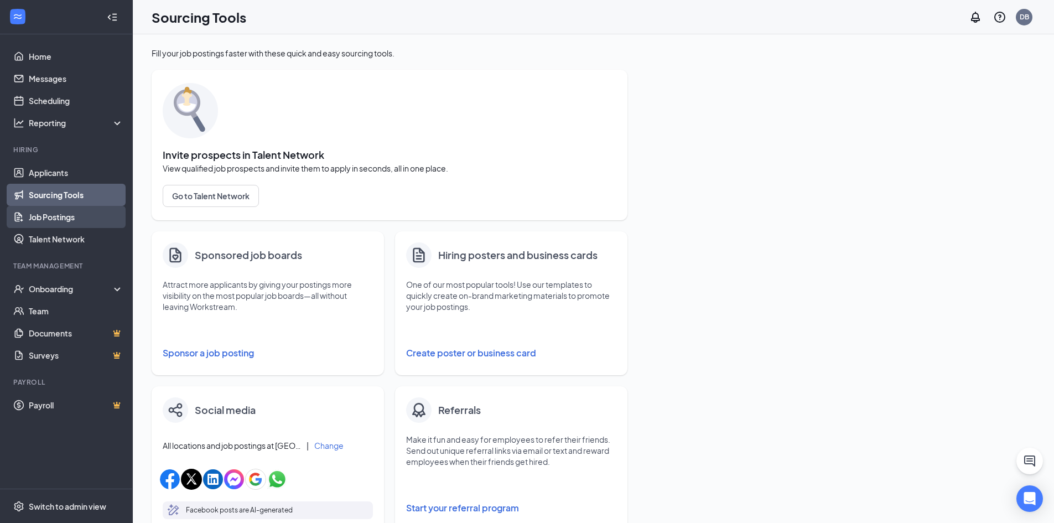
click at [43, 217] on link "Job Postings" at bounding box center [76, 217] width 95 height 22
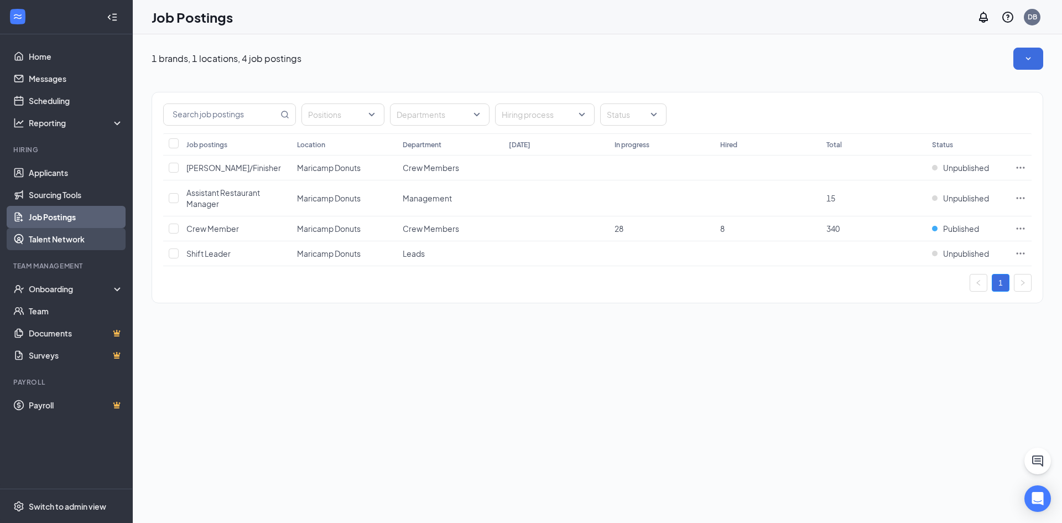
click at [50, 244] on link "Talent Network" at bounding box center [76, 239] width 95 height 22
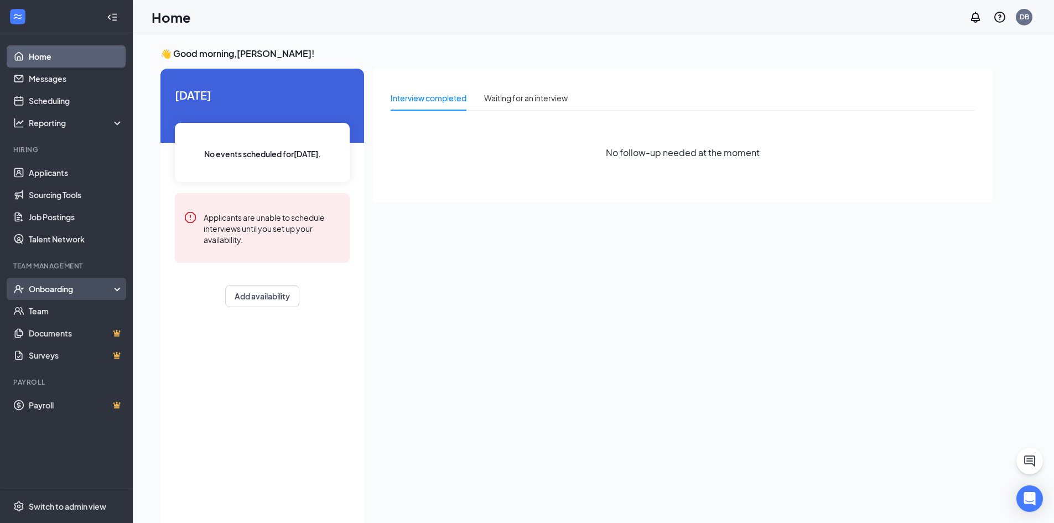
click at [54, 297] on div "Onboarding" at bounding box center [66, 289] width 133 height 22
click at [61, 295] on div "Onboarding" at bounding box center [66, 289] width 133 height 22
click at [45, 307] on link "Team" at bounding box center [76, 311] width 95 height 22
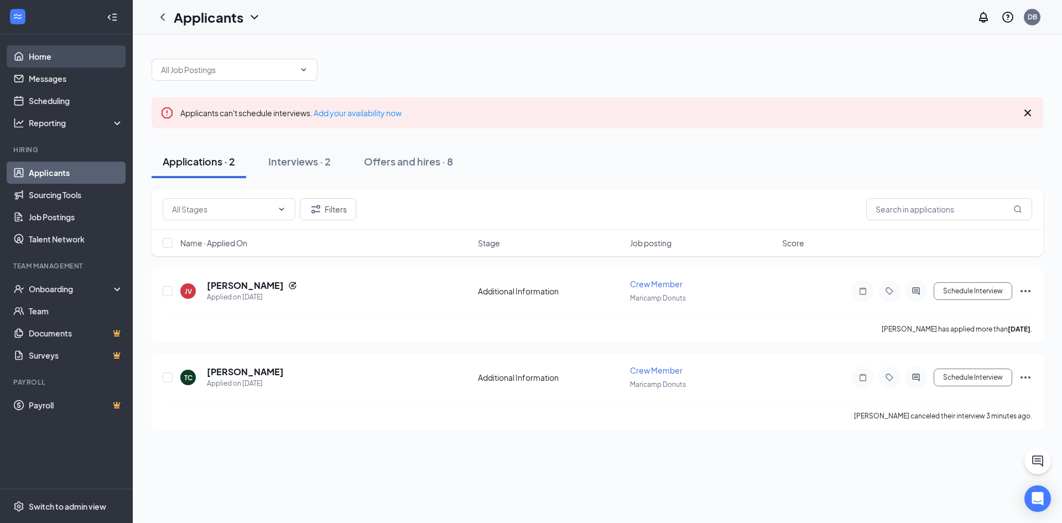
click at [44, 60] on link "Home" at bounding box center [76, 56] width 95 height 22
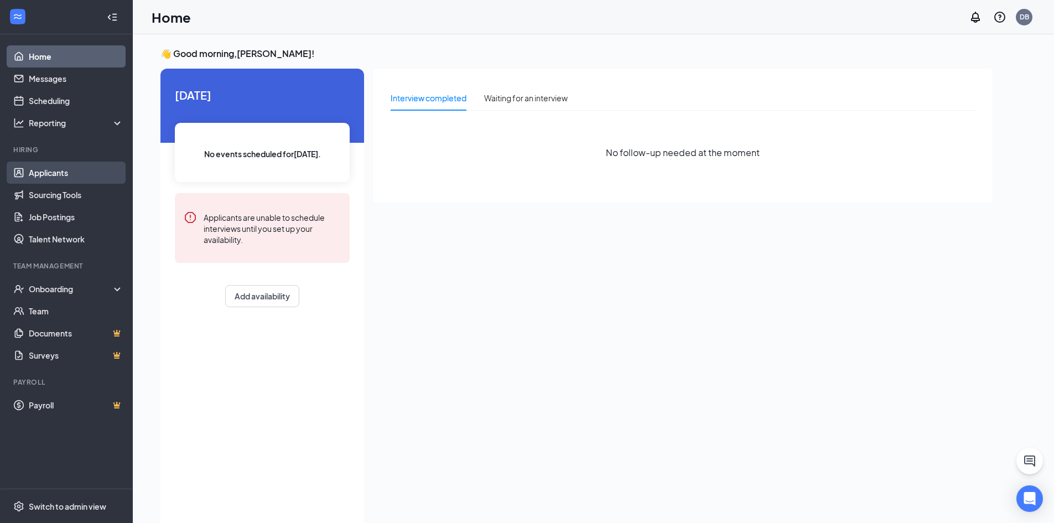
click at [49, 176] on link "Applicants" at bounding box center [76, 173] width 95 height 22
